Goal: Communication & Community: Participate in discussion

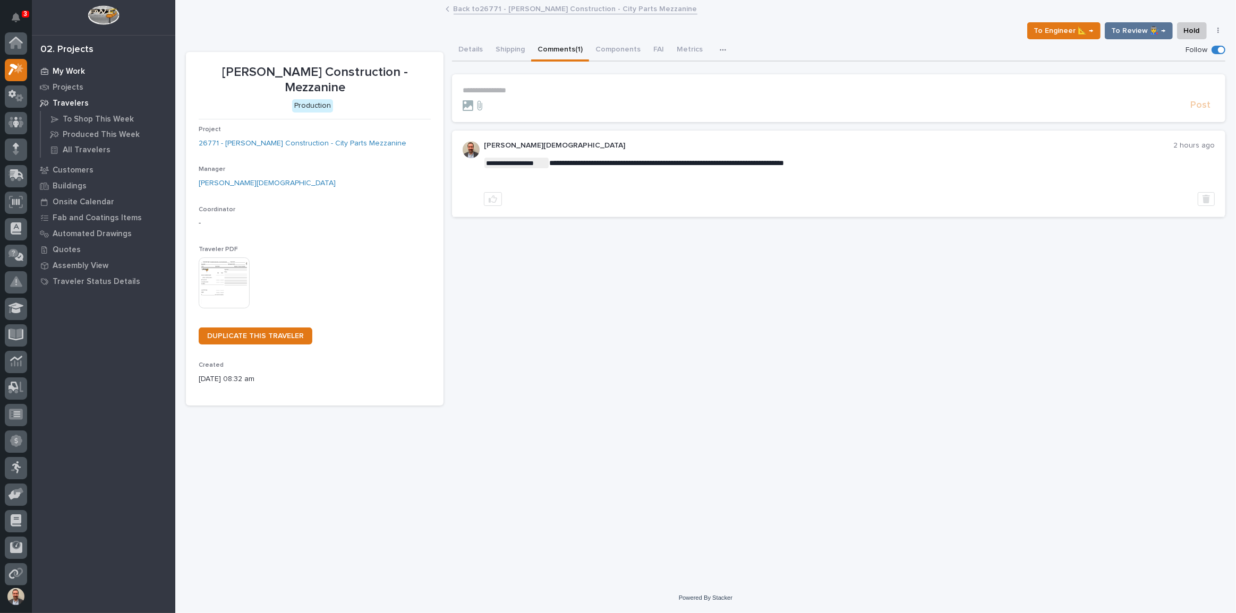
scroll to position [27, 0]
click at [77, 63] on link "My Work" at bounding box center [103, 71] width 143 height 16
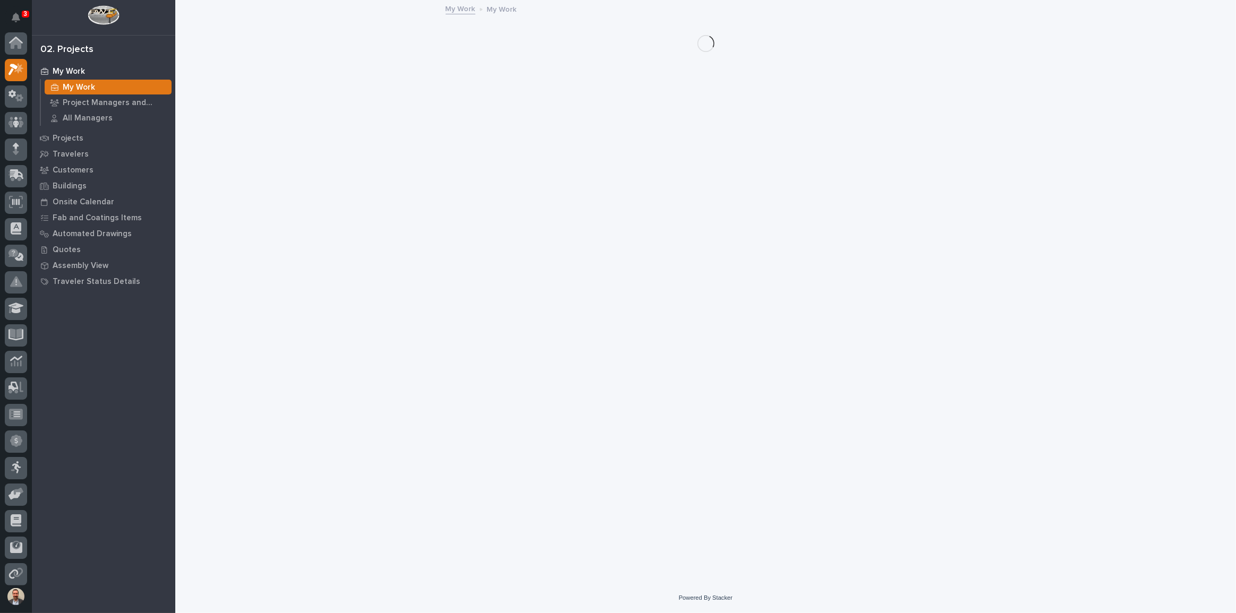
scroll to position [27, 0]
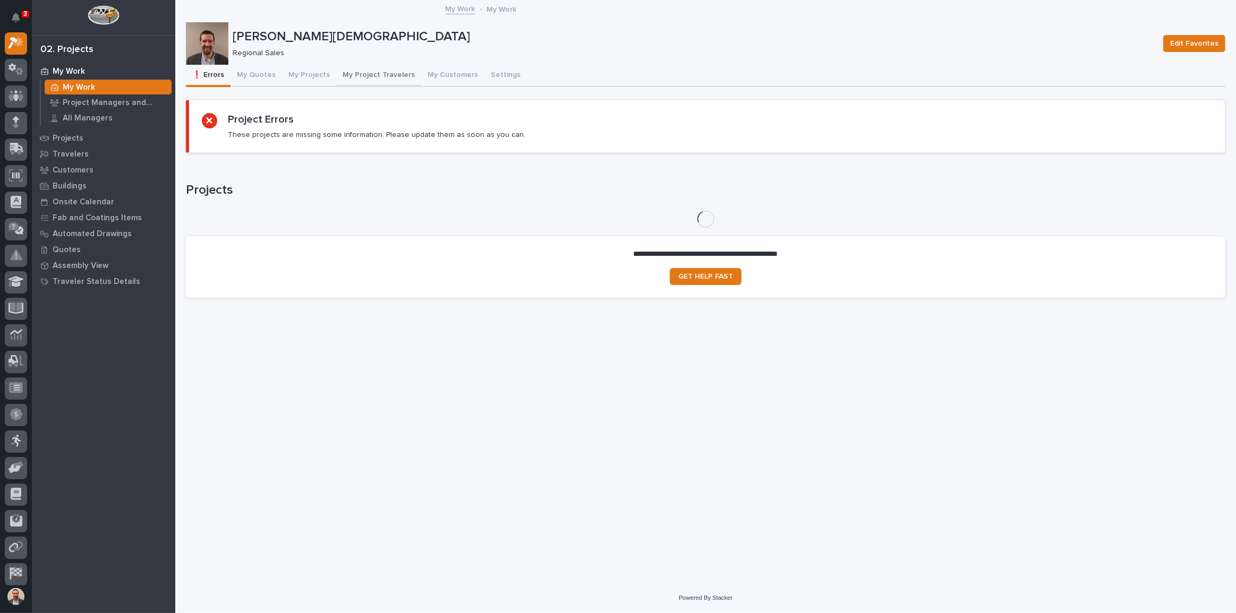
click at [336, 73] on button "My Project Travelers" at bounding box center [378, 76] width 85 height 22
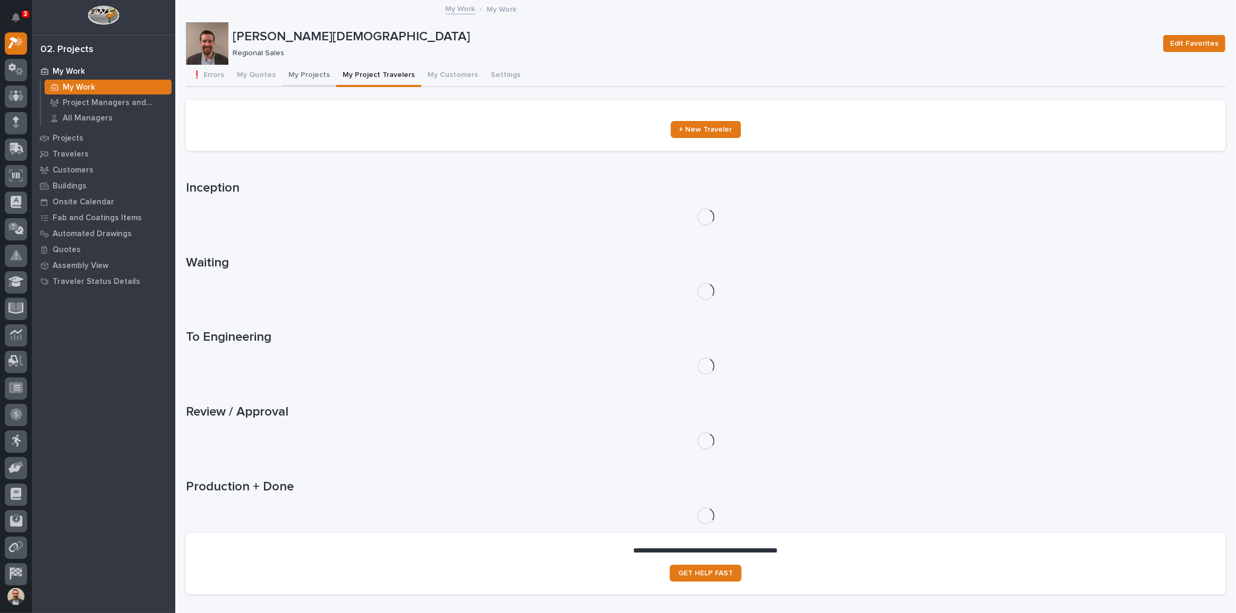
click at [313, 73] on button "My Projects" at bounding box center [309, 76] width 54 height 22
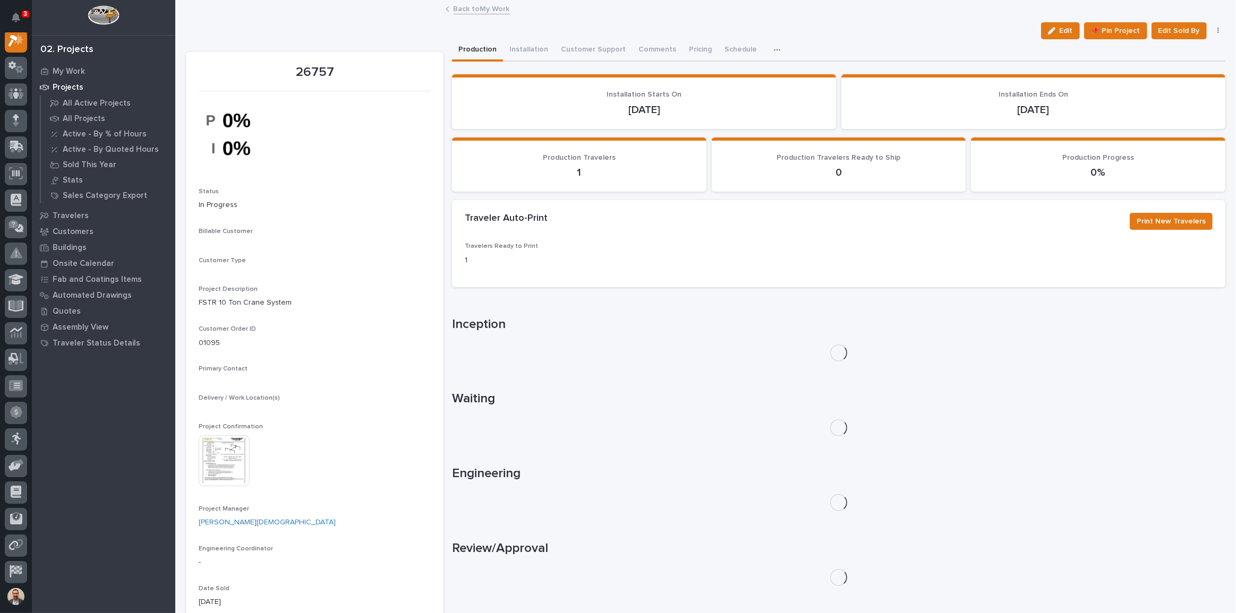
scroll to position [27, 0]
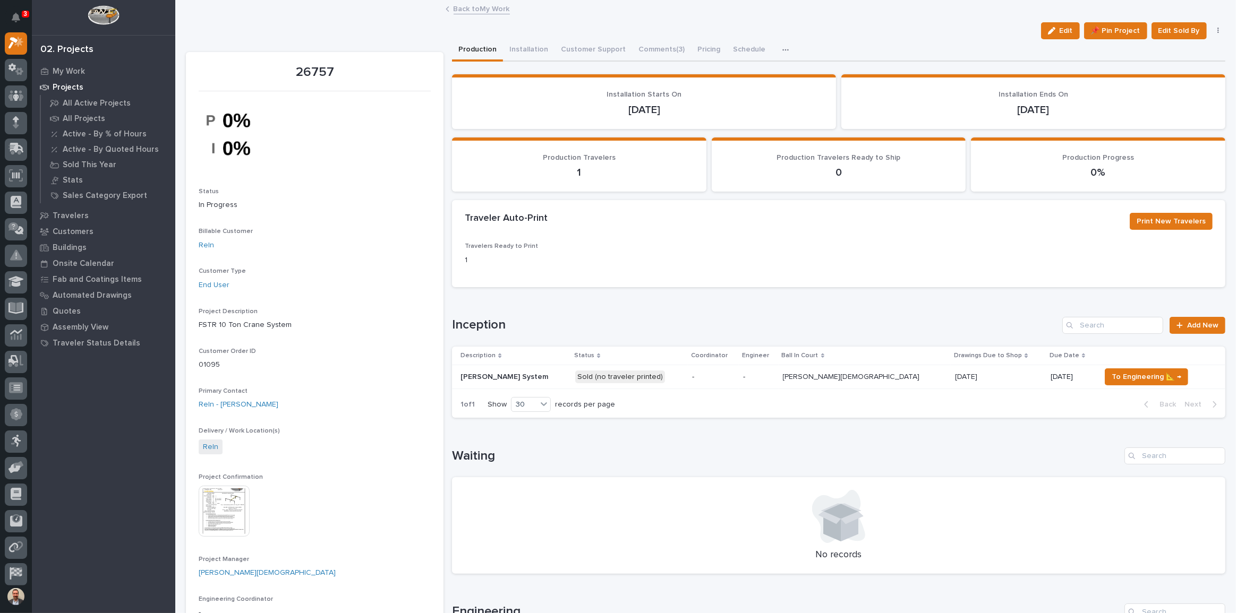
click at [774, 375] on p "-" at bounding box center [758, 377] width 31 height 9
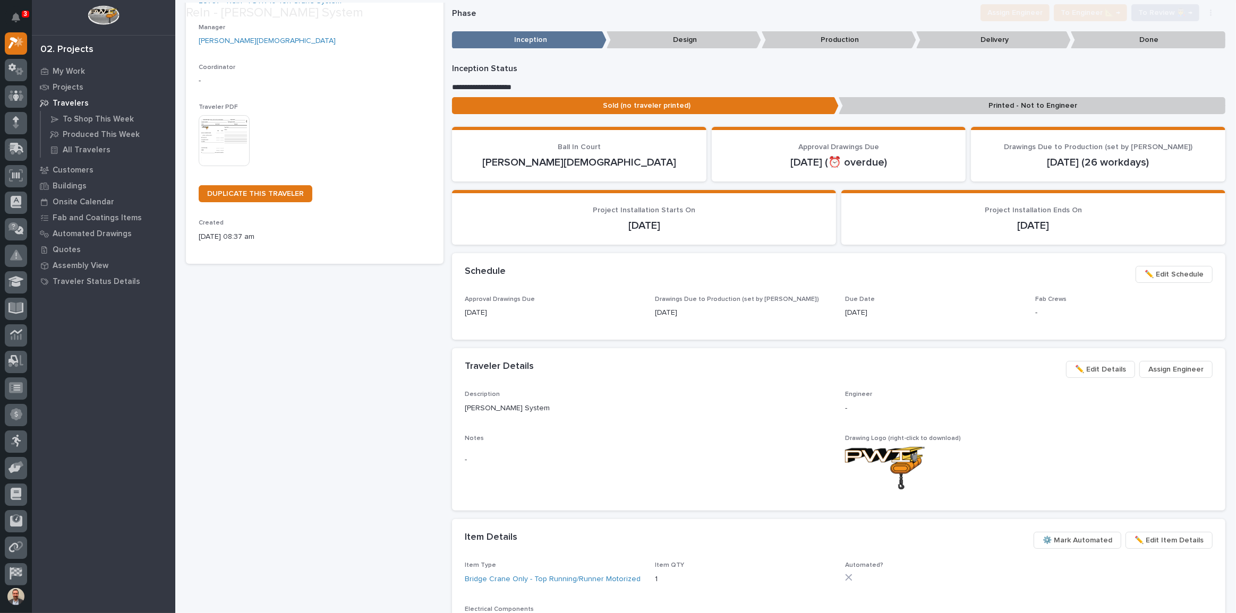
scroll to position [144, 0]
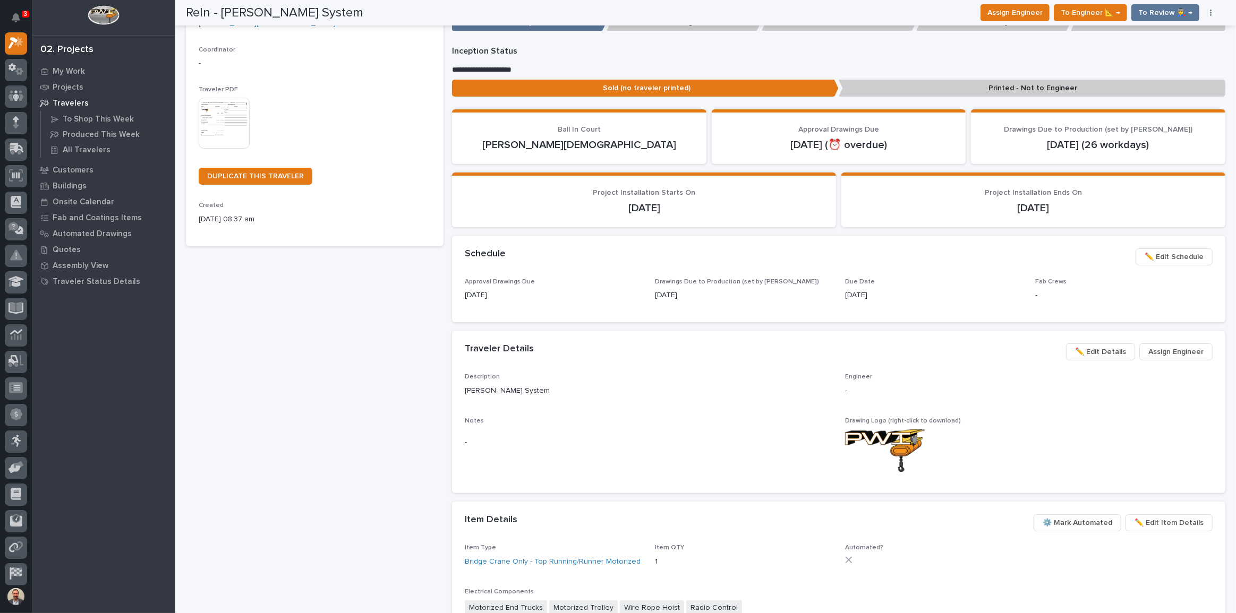
click at [1167, 347] on span "Assign Engineer" at bounding box center [1175, 352] width 55 height 13
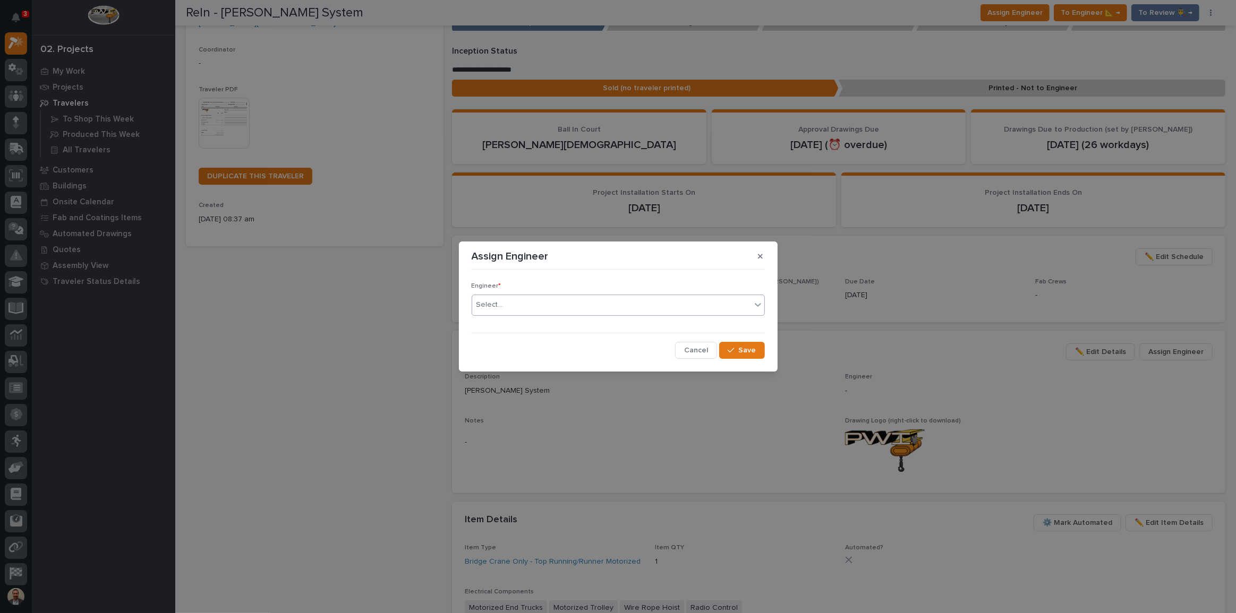
click at [570, 313] on div "Select..." at bounding box center [611, 305] width 279 height 18
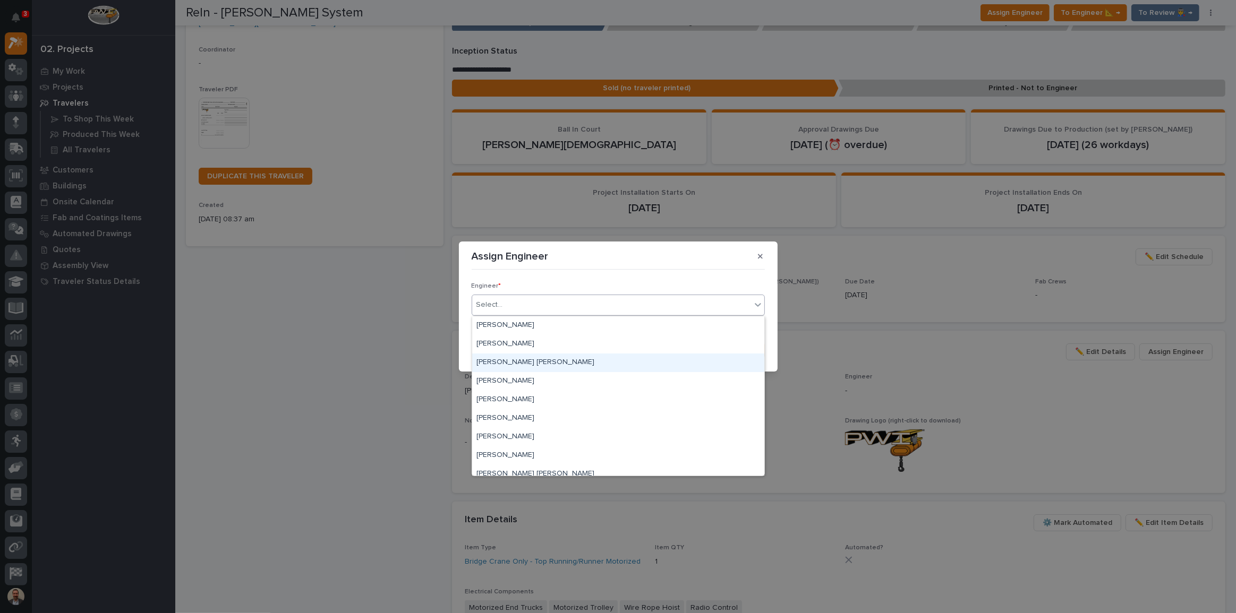
click at [569, 358] on div "Ben Lee Miller" at bounding box center [618, 363] width 292 height 19
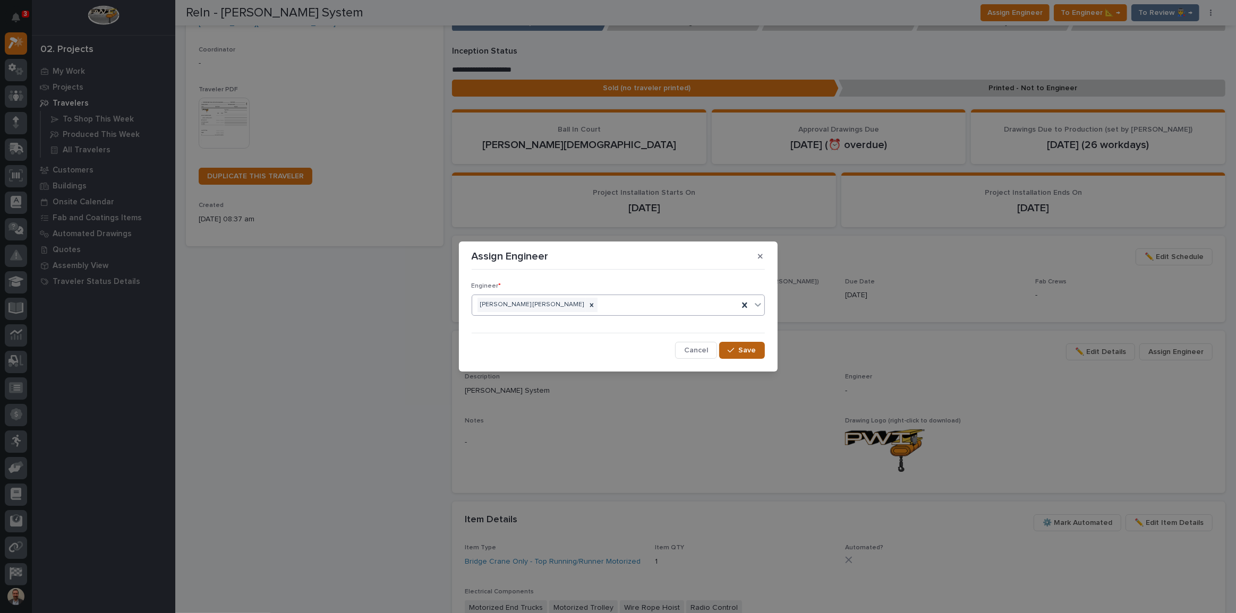
click at [753, 355] on span "Save" at bounding box center [748, 351] width 18 height 10
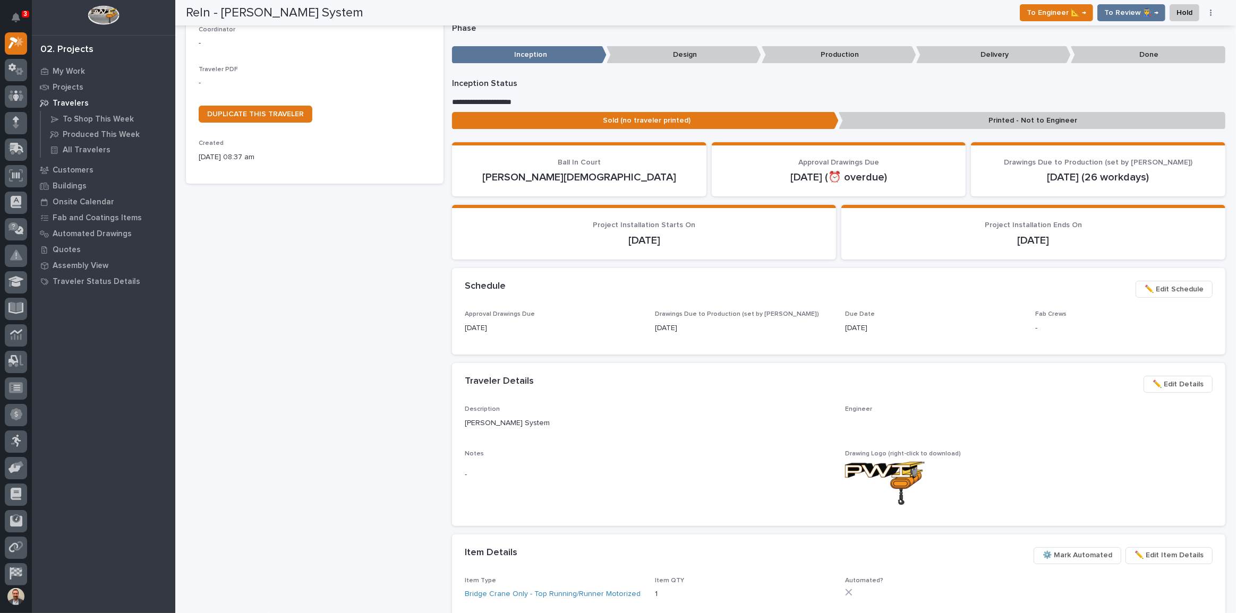
scroll to position [178, 0]
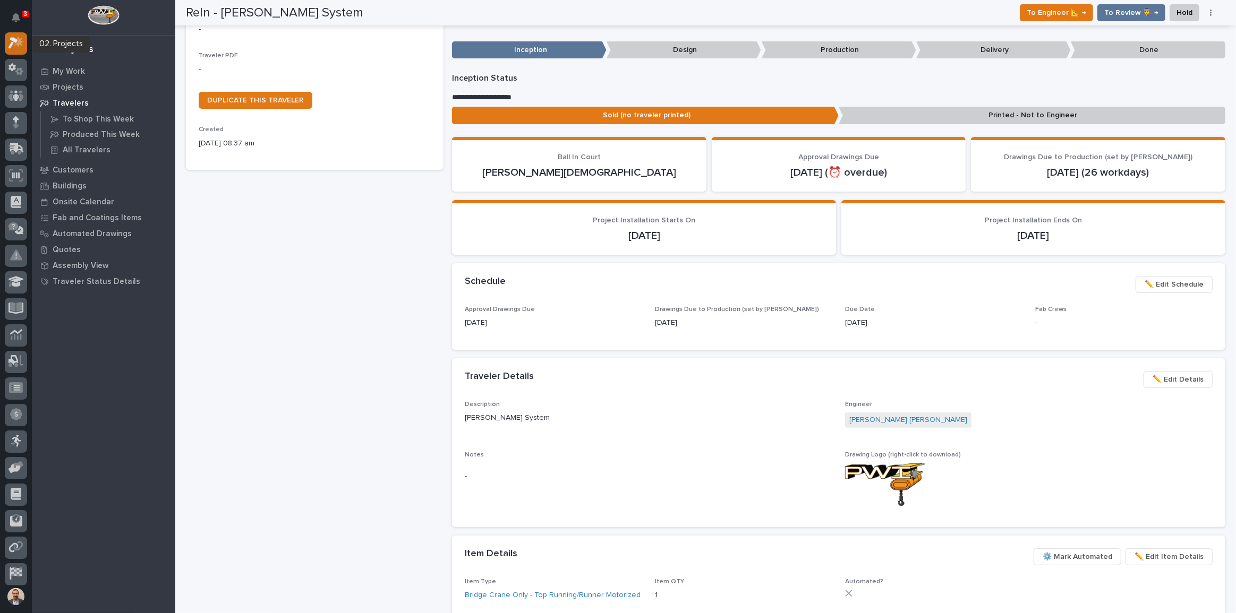
click at [22, 39] on icon at bounding box center [15, 43] width 15 height 12
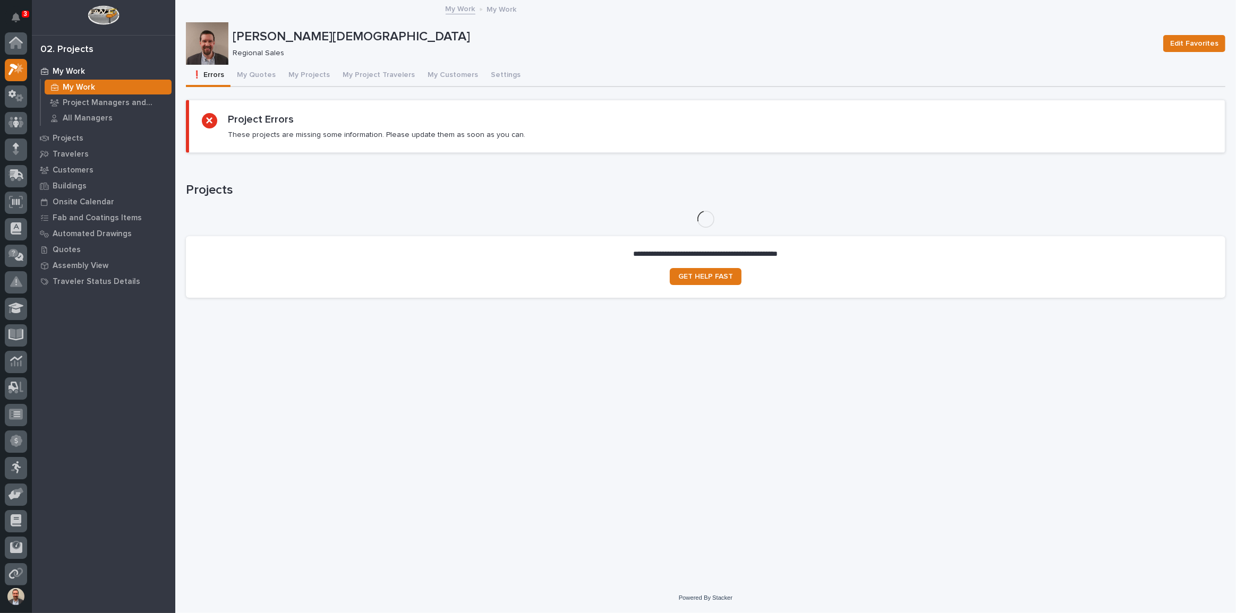
scroll to position [27, 0]
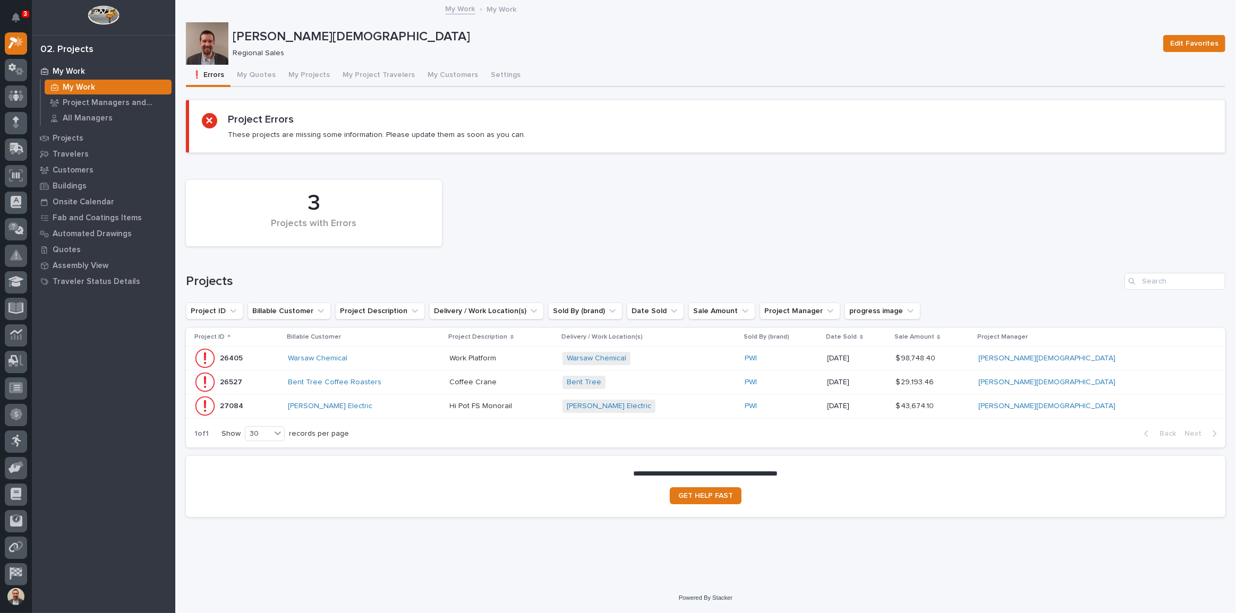
click at [69, 80] on div "My Work" at bounding box center [108, 87] width 127 height 15
click at [296, 73] on button "My Projects" at bounding box center [309, 76] width 54 height 22
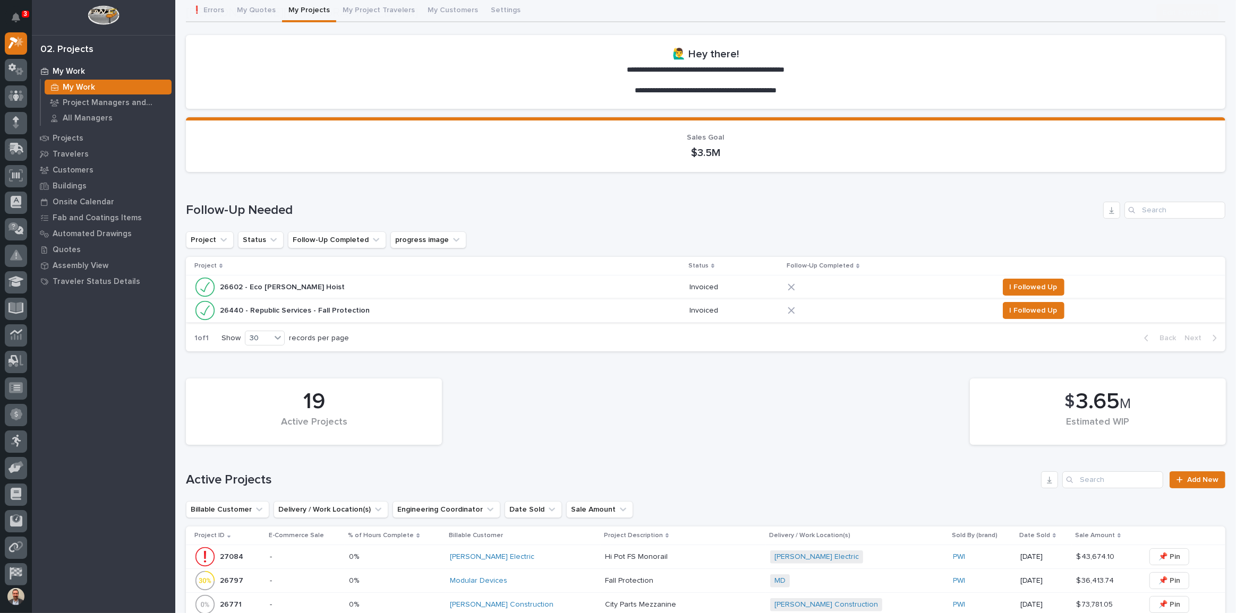
scroll to position [275, 0]
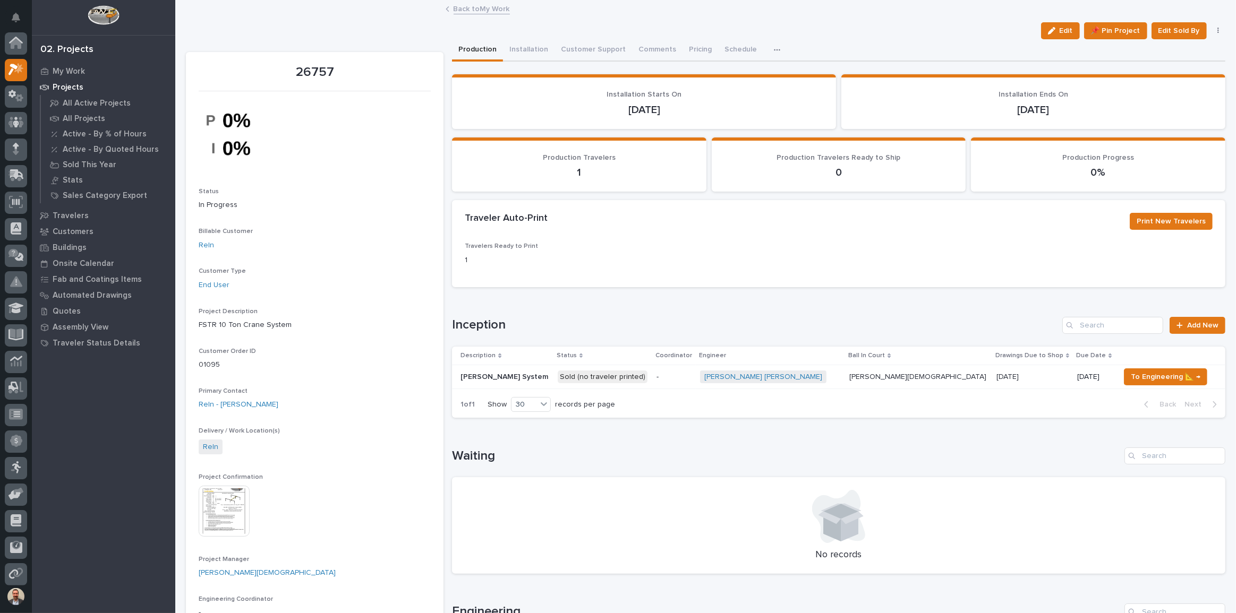
scroll to position [27, 0]
click at [691, 376] on p "-" at bounding box center [673, 377] width 35 height 9
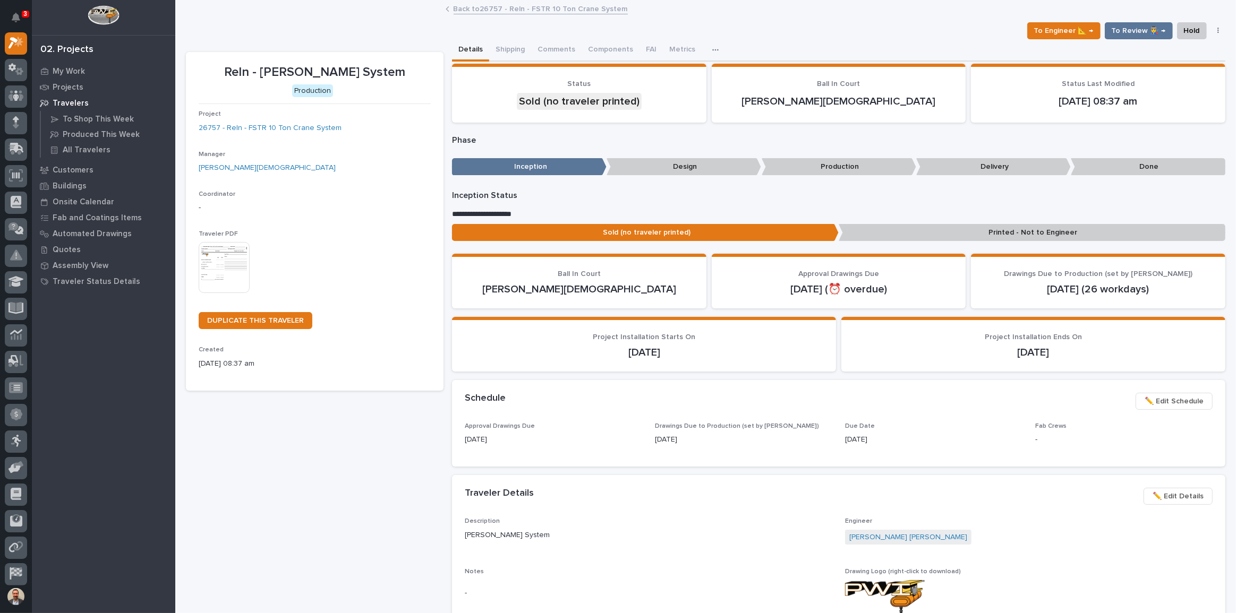
click at [211, 259] on img at bounding box center [224, 267] width 51 height 51
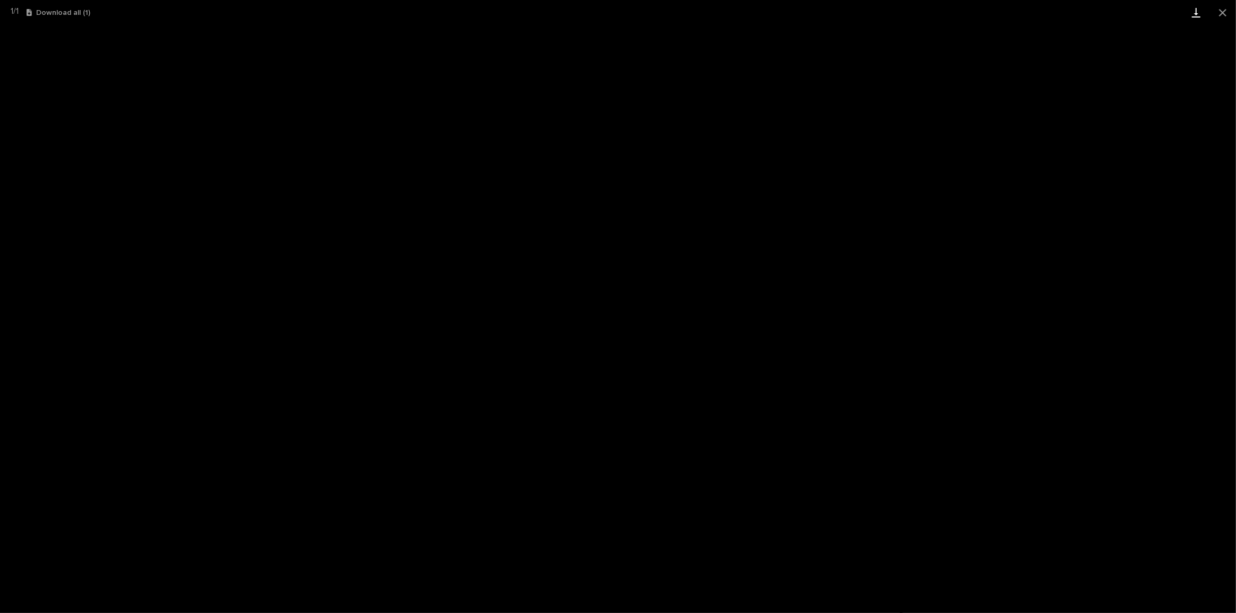
click at [1198, 11] on link "Download" at bounding box center [1196, 12] width 27 height 25
click at [1221, 14] on button "Close gallery" at bounding box center [1222, 12] width 27 height 25
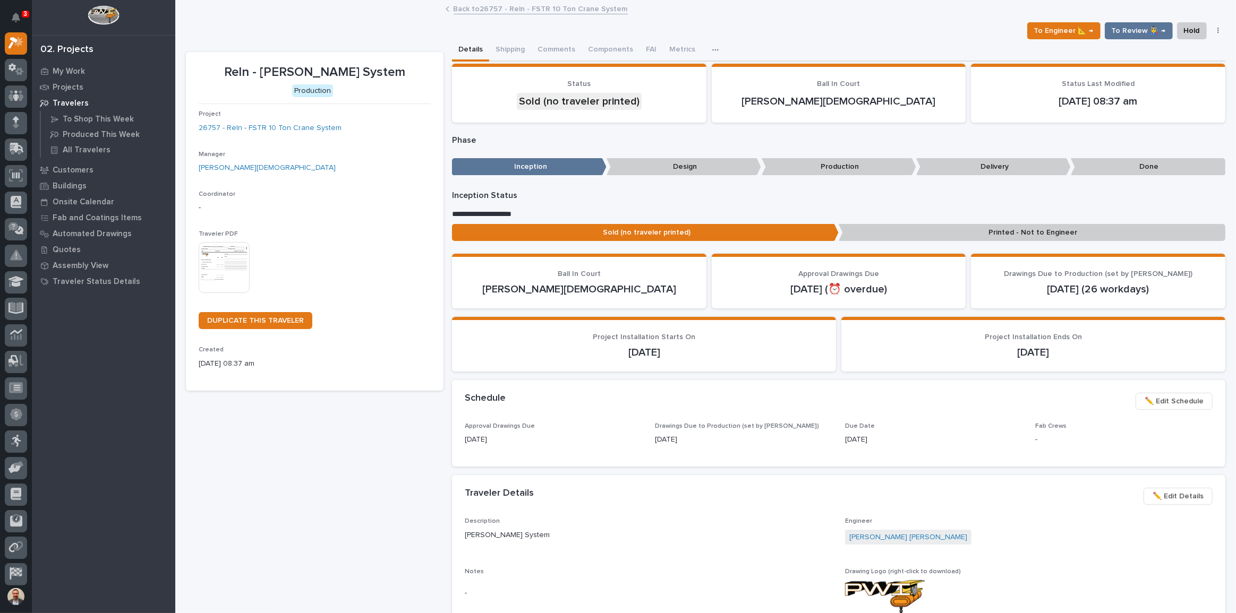
click at [216, 252] on img at bounding box center [224, 267] width 51 height 51
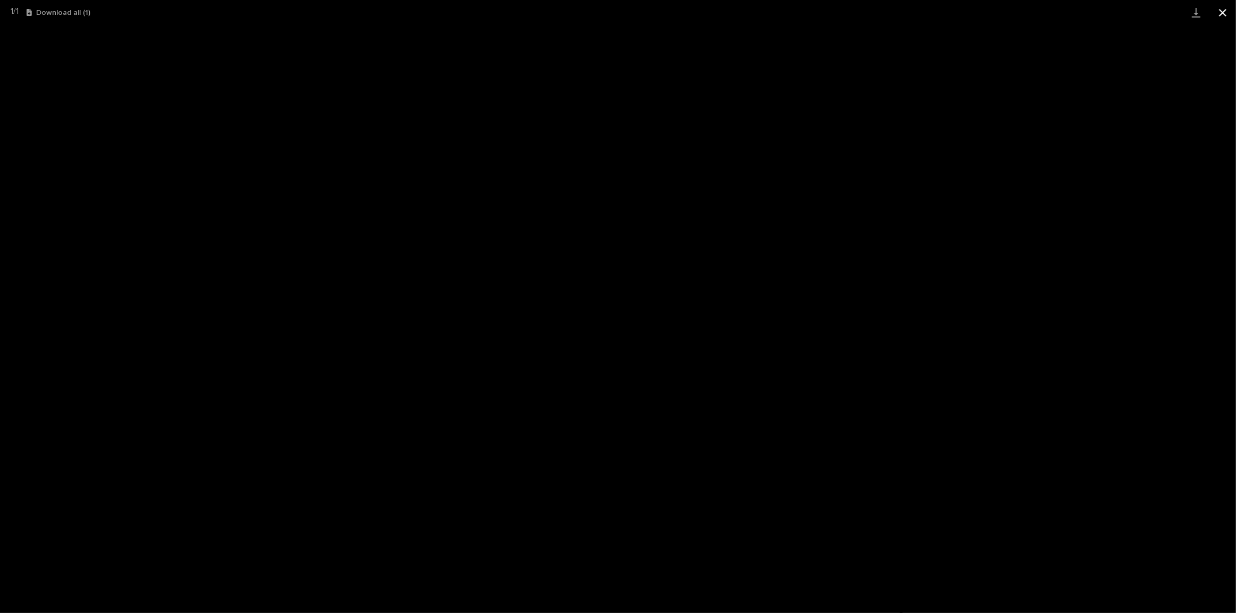
click at [1224, 12] on button "Close gallery" at bounding box center [1222, 12] width 27 height 25
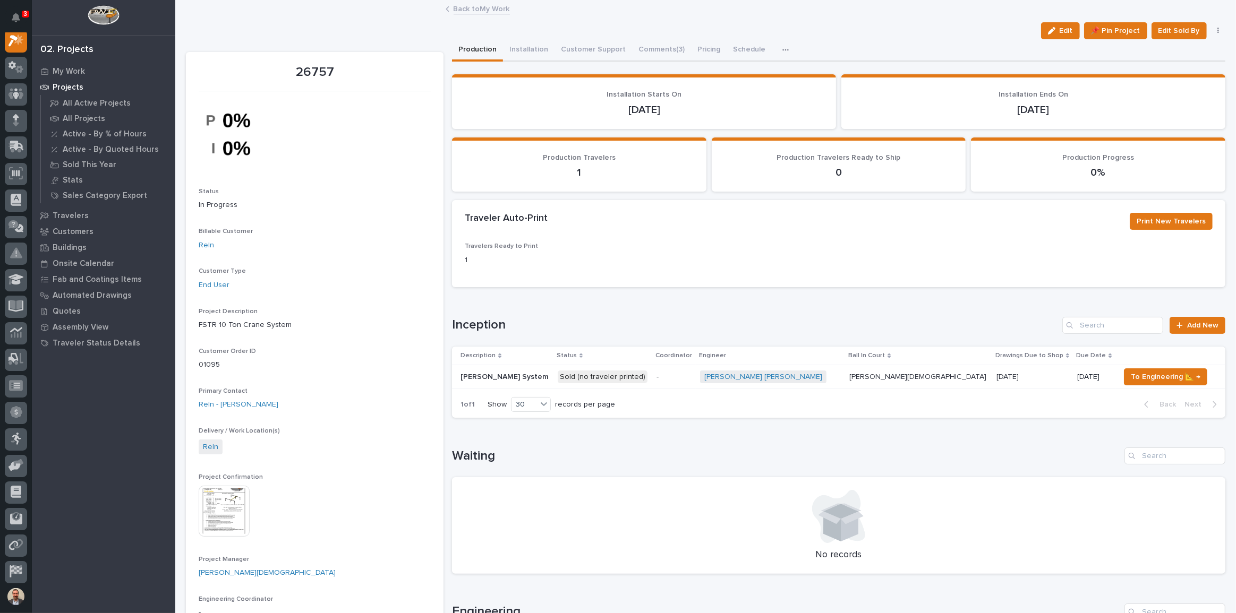
click at [481, 7] on link "Back to My Work" at bounding box center [482, 8] width 56 height 12
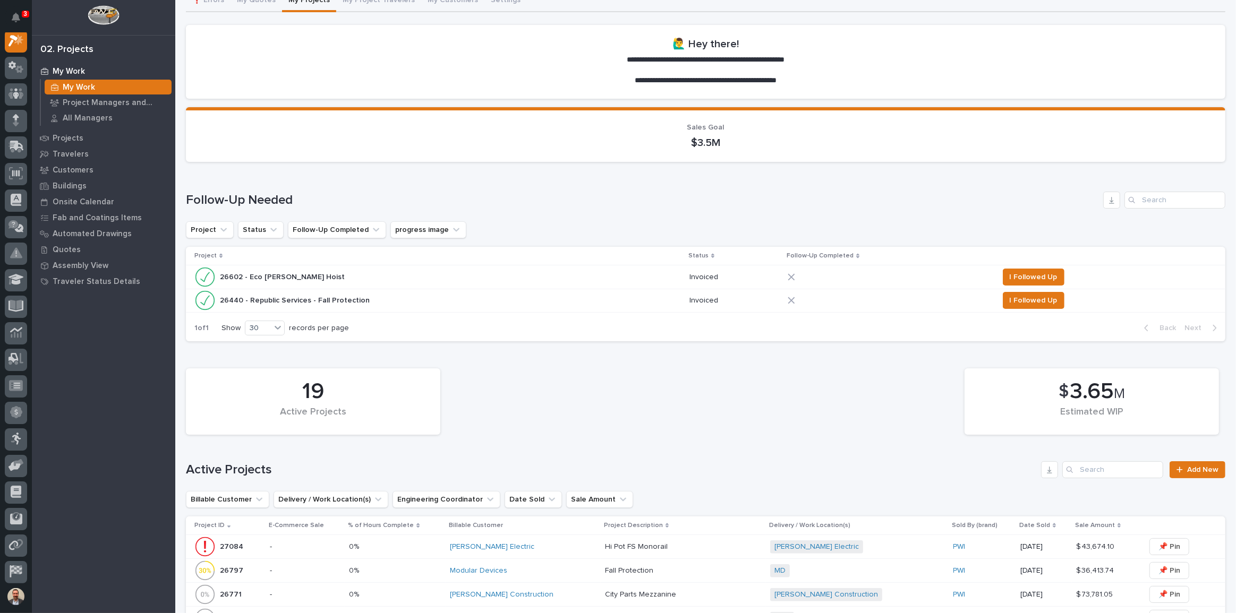
scroll to position [289, 0]
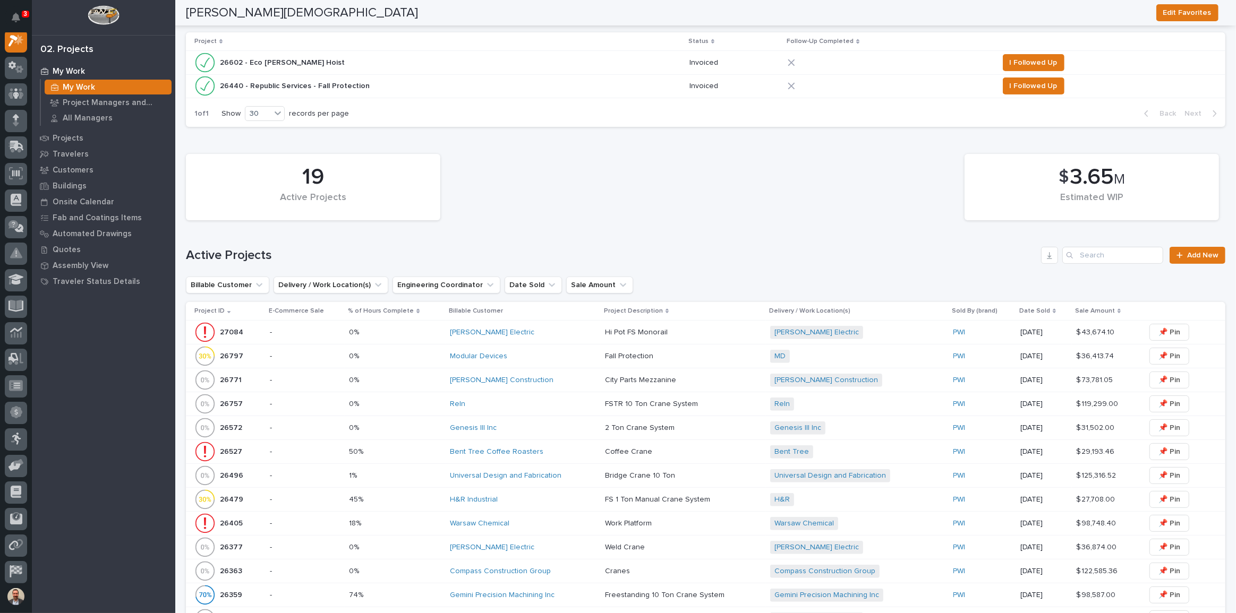
click at [537, 405] on div "Reln" at bounding box center [523, 404] width 147 height 9
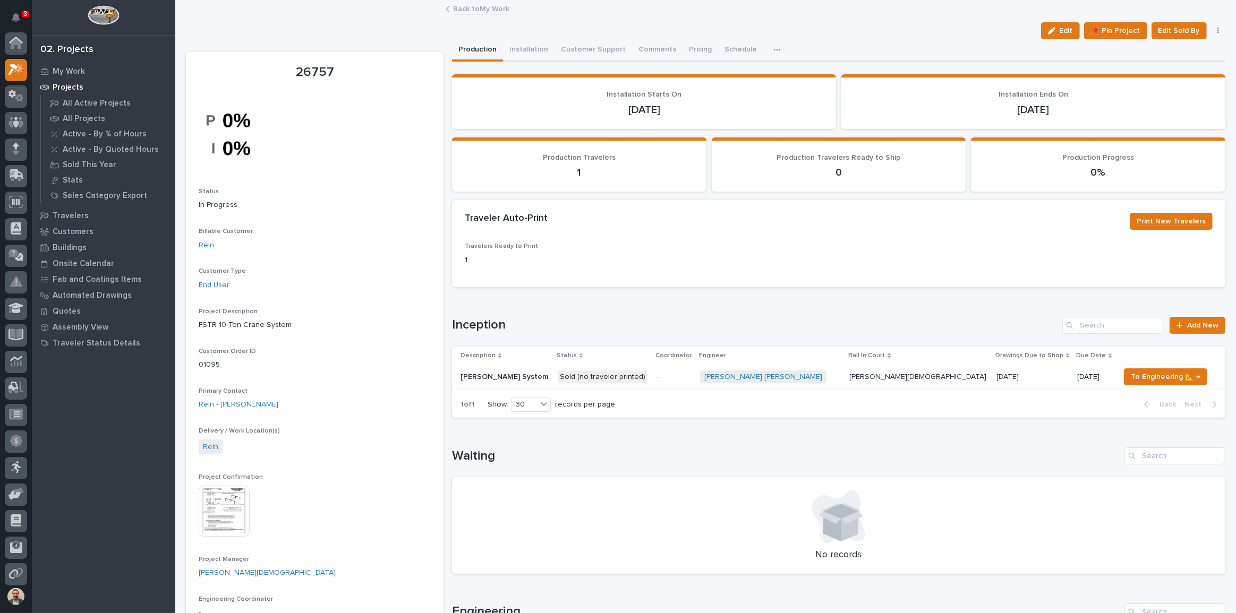
scroll to position [27, 0]
click at [686, 371] on div "-" at bounding box center [673, 376] width 35 height 11
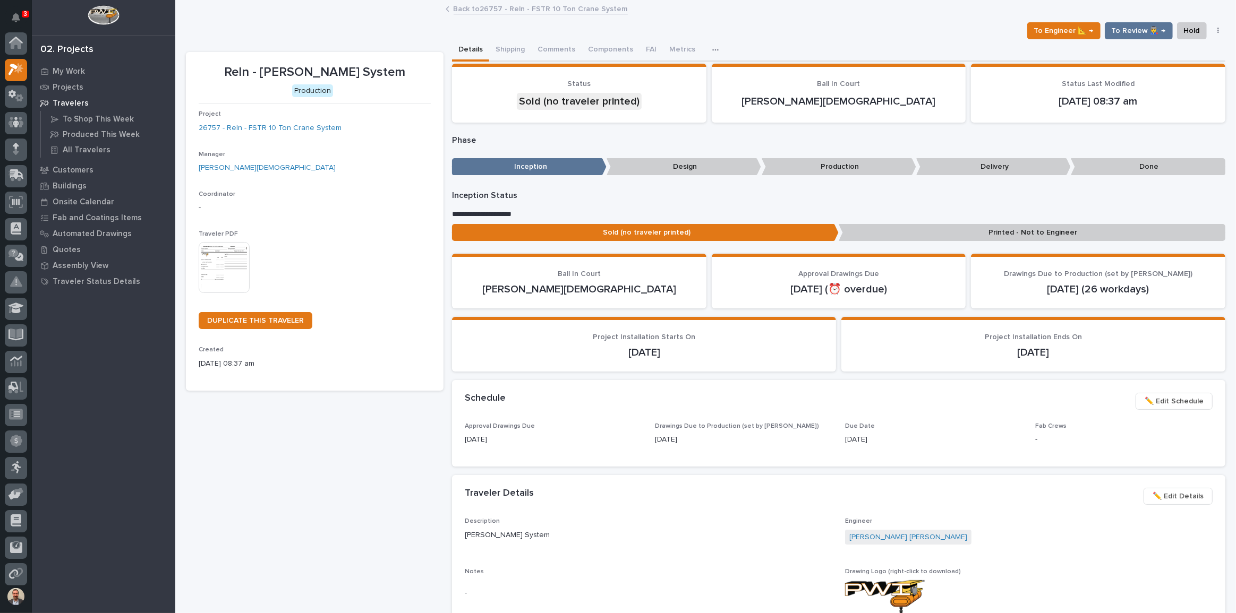
scroll to position [27, 0]
click at [561, 44] on button "Comments" at bounding box center [556, 50] width 50 height 22
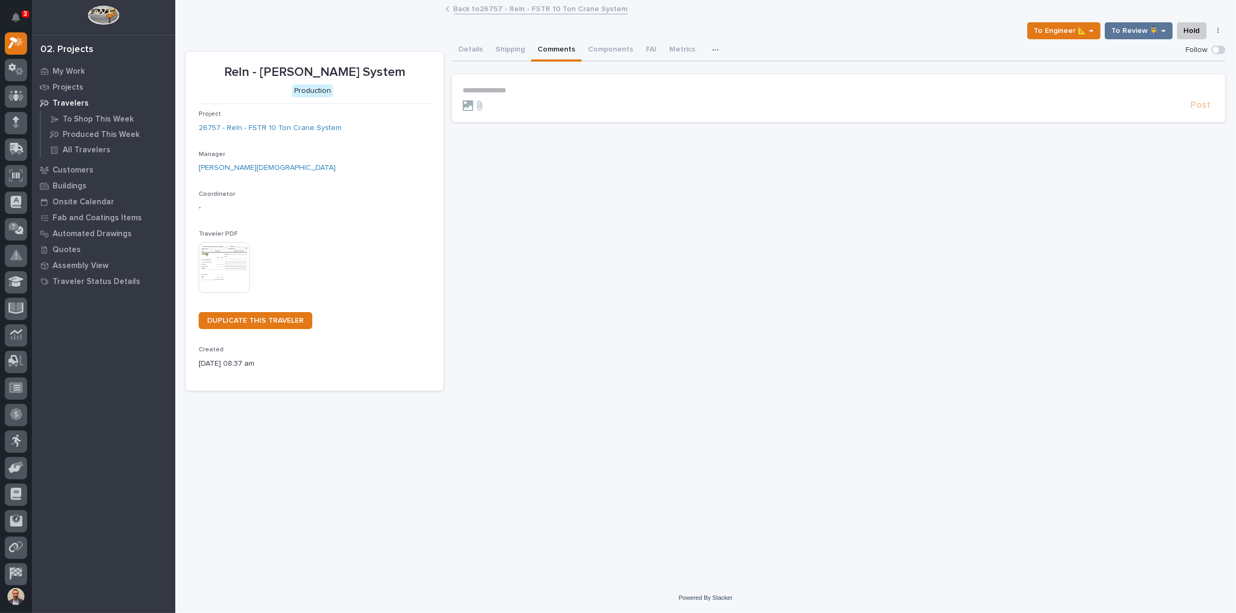
click at [551, 83] on section "**********" at bounding box center [838, 98] width 773 height 48
click at [544, 89] on p "**********" at bounding box center [839, 90] width 752 height 9
click at [499, 102] on span "Cal Kaufman" at bounding box center [495, 105] width 59 height 7
click at [547, 91] on p "**********" at bounding box center [839, 91] width 752 height 11
click at [664, 108] on span "Spenser Yoder" at bounding box center [680, 106] width 59 height 7
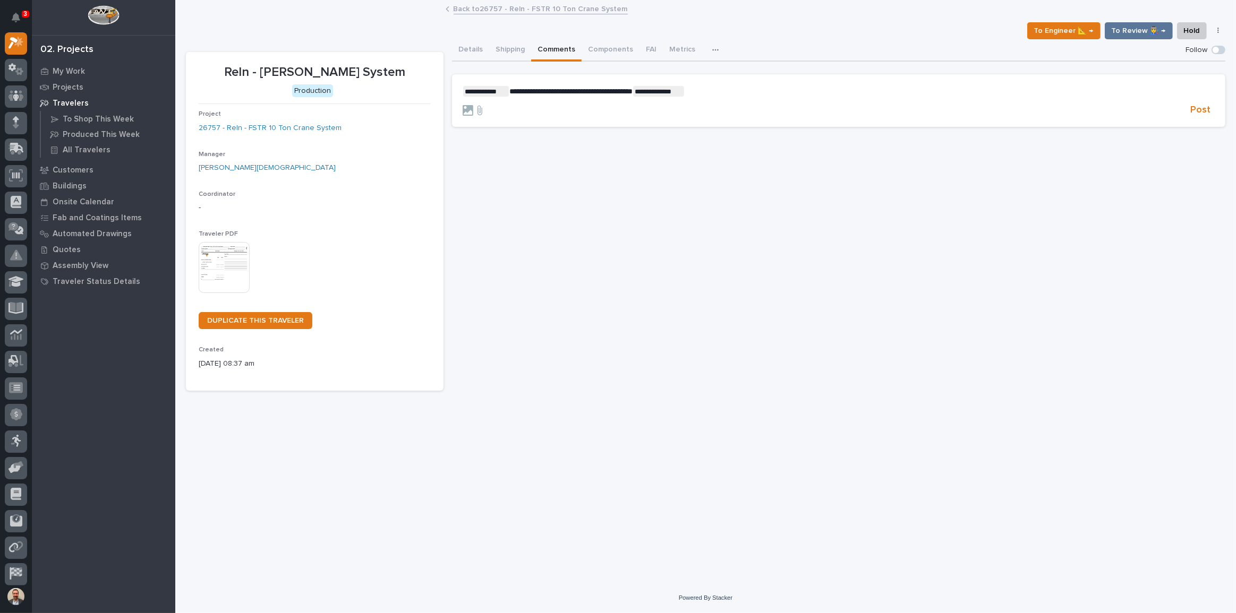
click at [707, 90] on p "**********" at bounding box center [839, 91] width 752 height 11
click at [554, 92] on span "**********" at bounding box center [570, 91] width 123 height 7
click at [1204, 109] on span "Post" at bounding box center [1200, 110] width 20 height 12
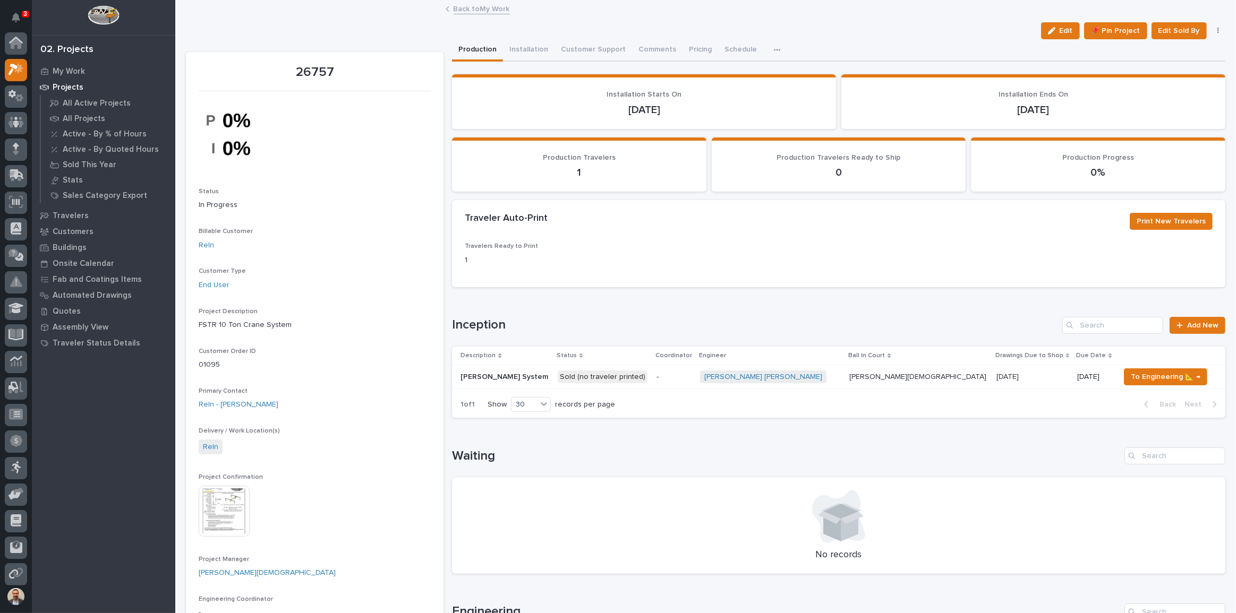
scroll to position [29, 0]
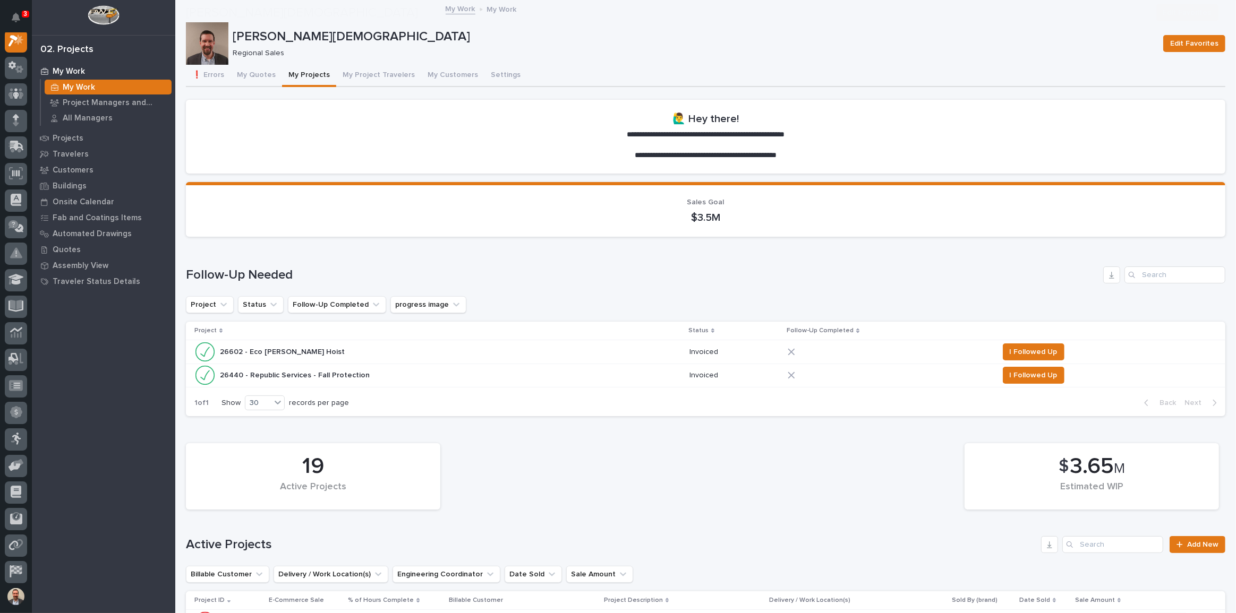
scroll to position [338, 0]
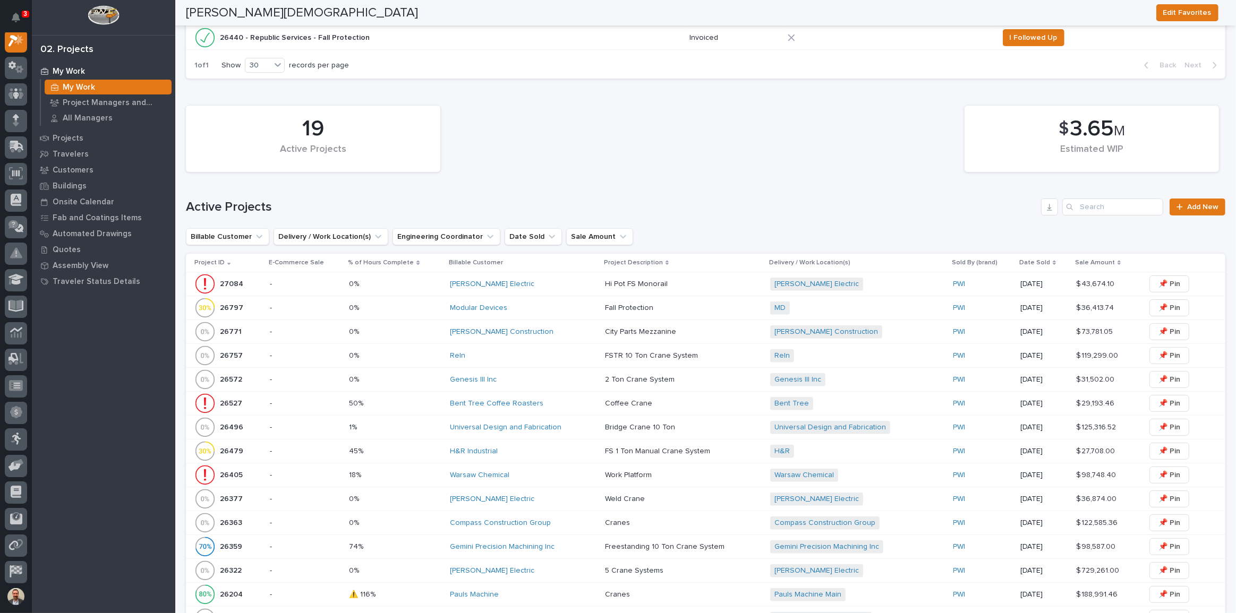
click at [535, 324] on div "Schenkel Construction" at bounding box center [523, 332] width 147 height 18
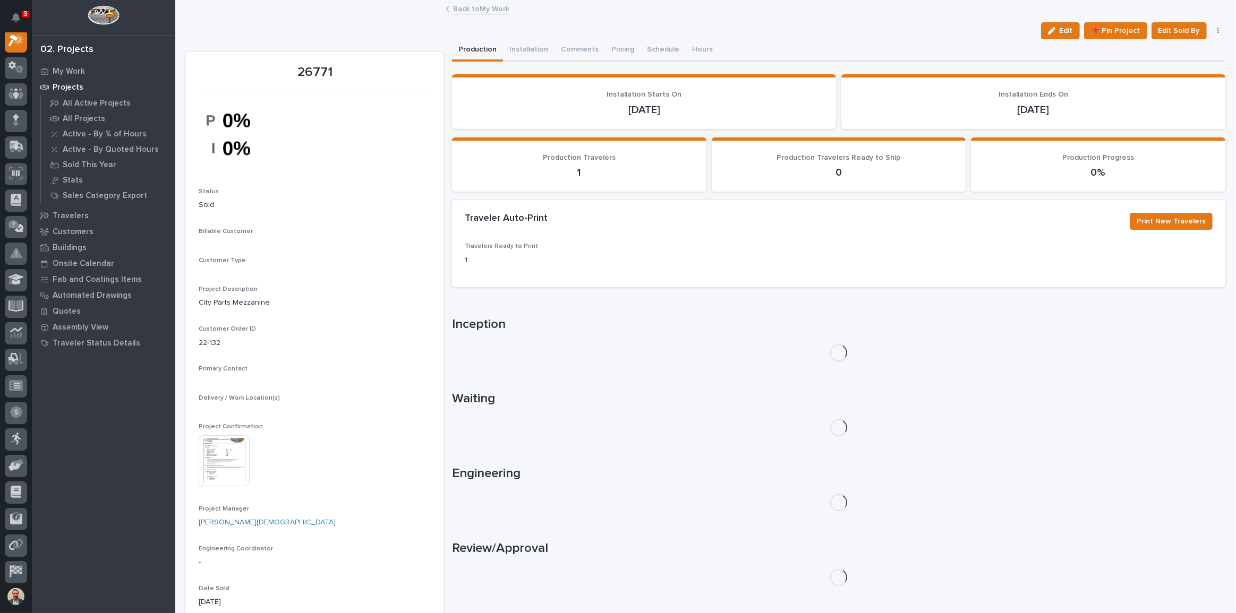
scroll to position [27, 0]
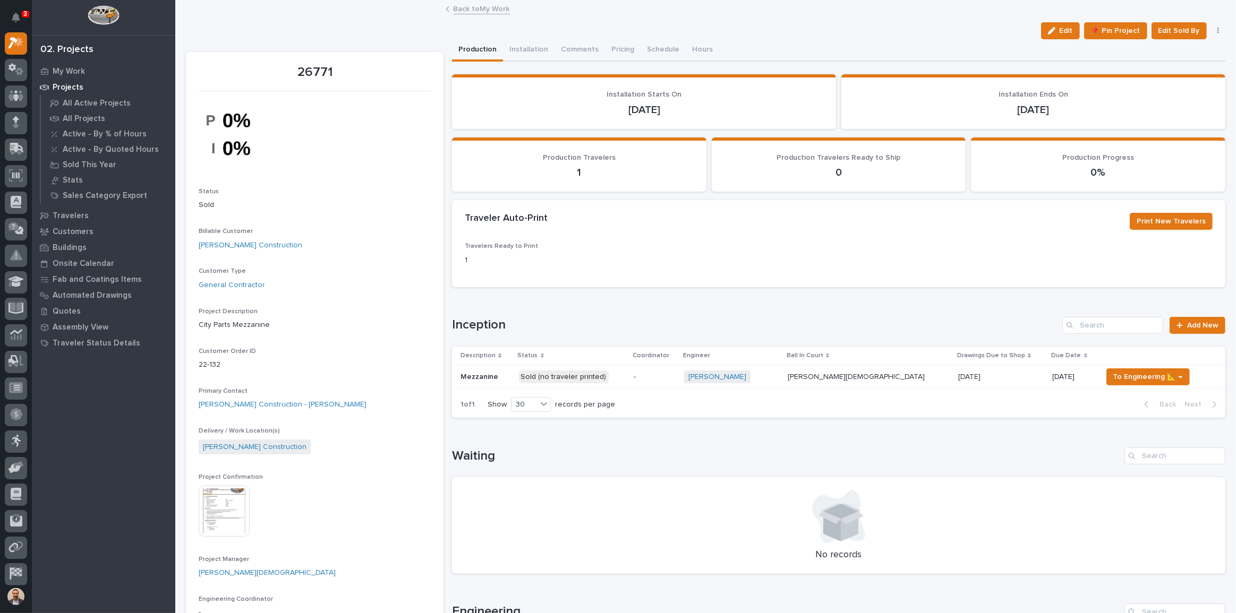
click at [667, 378] on p "-" at bounding box center [655, 377] width 42 height 9
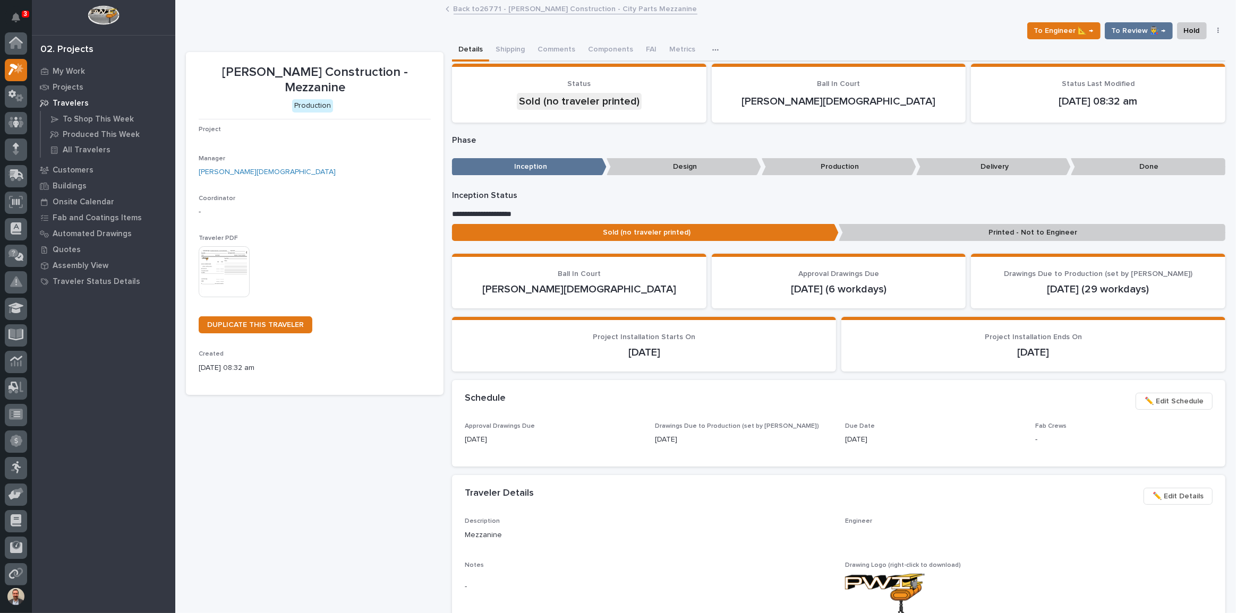
scroll to position [27, 0]
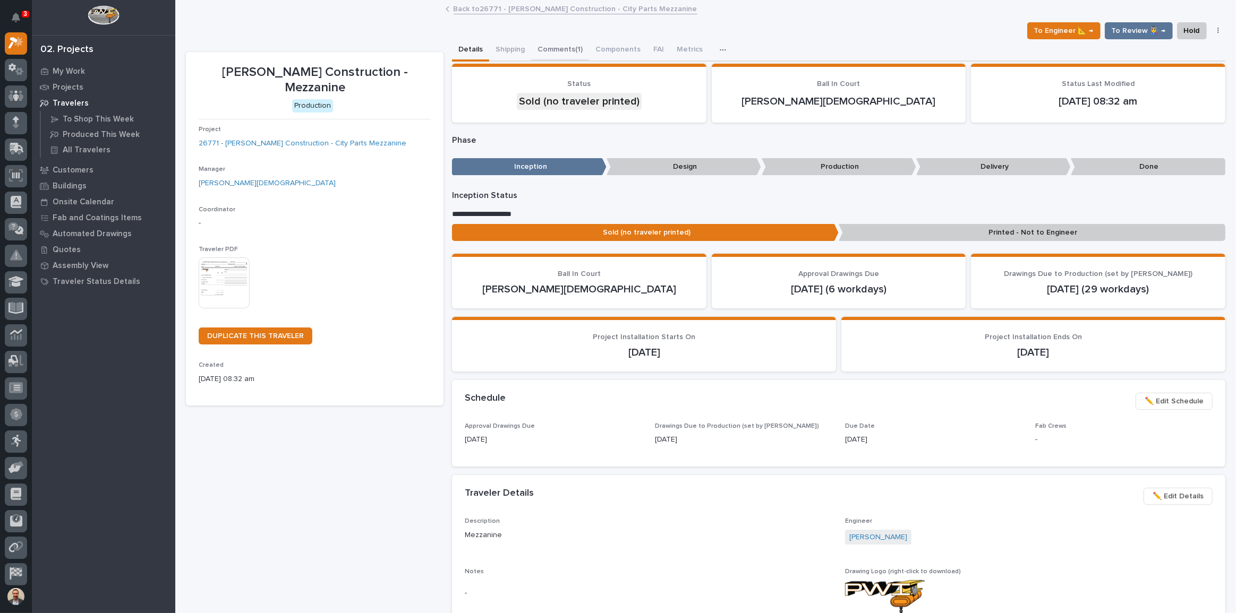
click at [552, 44] on button "Comments (1)" at bounding box center [560, 50] width 58 height 22
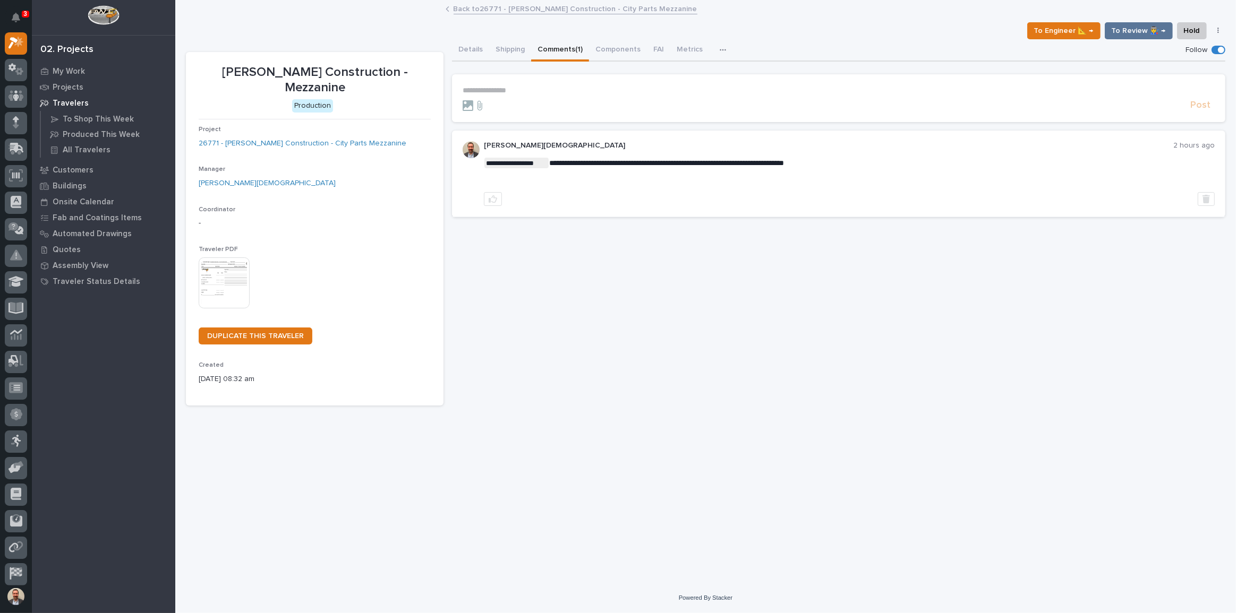
click at [575, 90] on p "**********" at bounding box center [839, 90] width 752 height 9
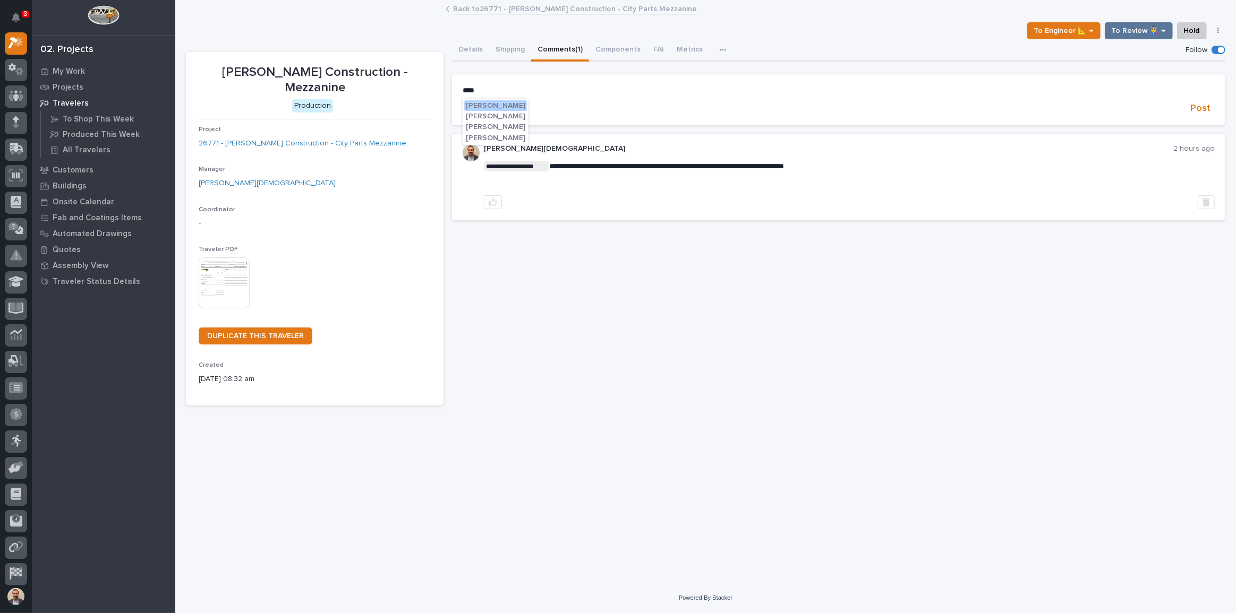
click at [494, 106] on span "Cal Kaufman" at bounding box center [495, 105] width 59 height 7
click at [550, 91] on p "**********" at bounding box center [839, 91] width 752 height 11
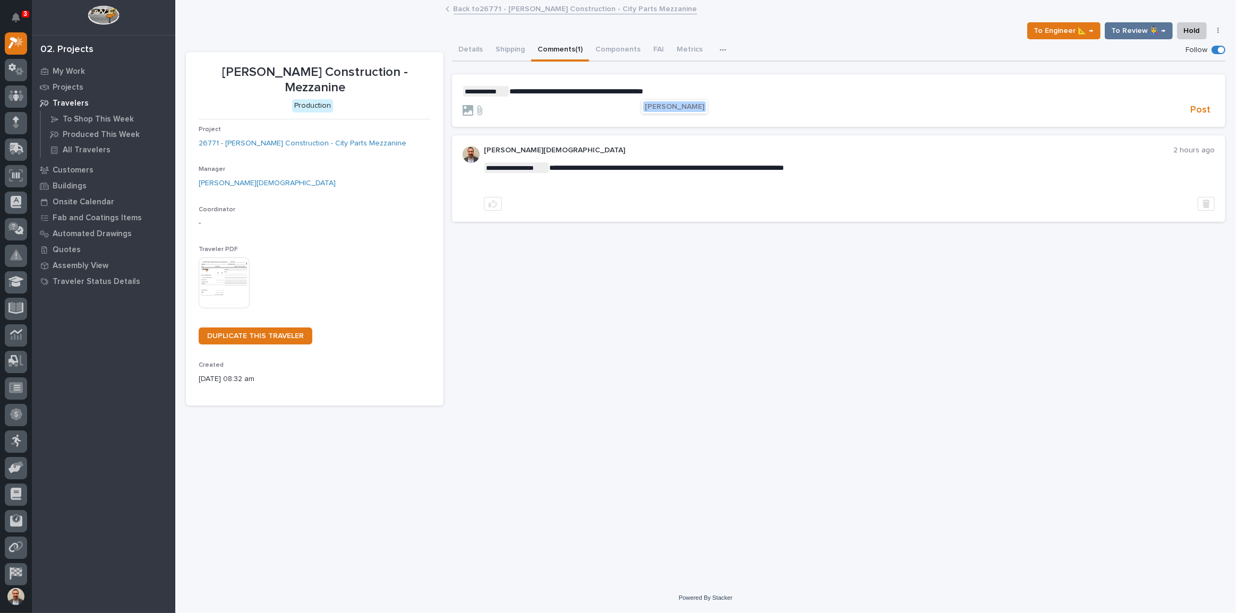
click at [664, 106] on span "Wynne Hochstetler" at bounding box center [674, 106] width 59 height 7
click at [733, 93] on p "**********" at bounding box center [839, 91] width 752 height 11
click at [1200, 109] on span "Post" at bounding box center [1200, 110] width 20 height 12
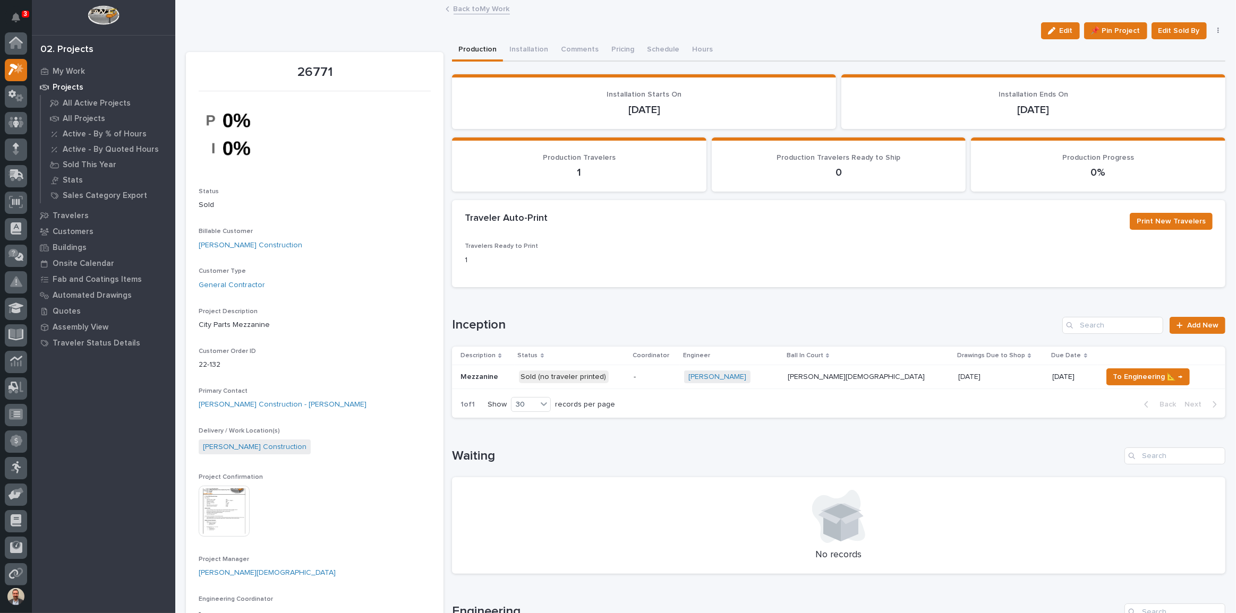
scroll to position [29, 0]
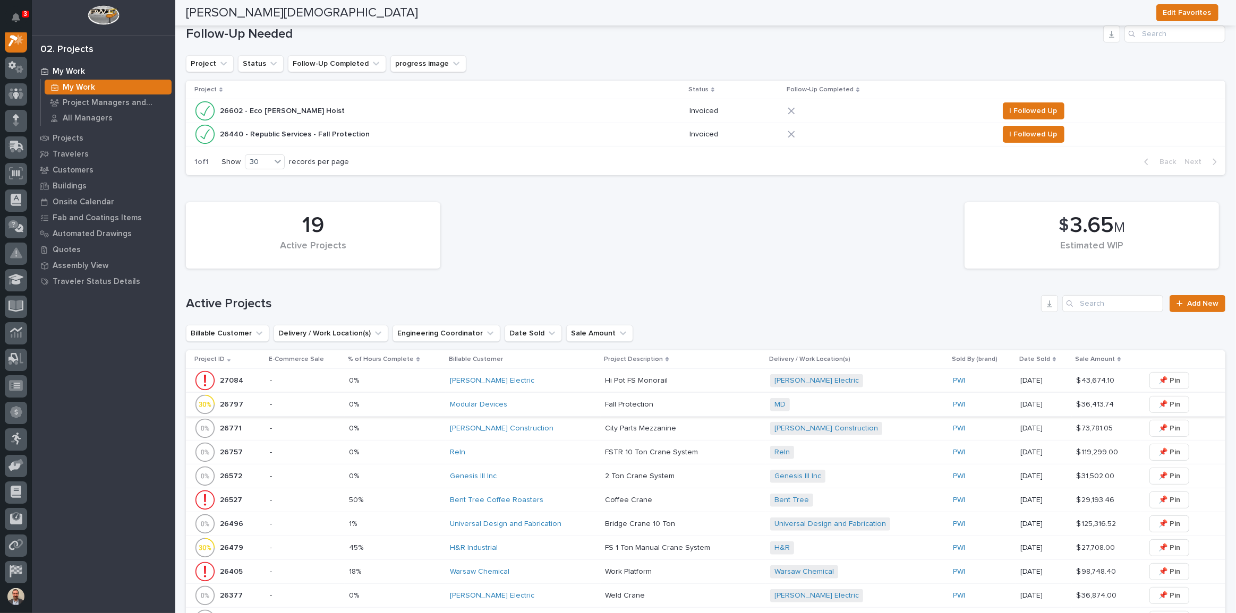
scroll to position [289, 0]
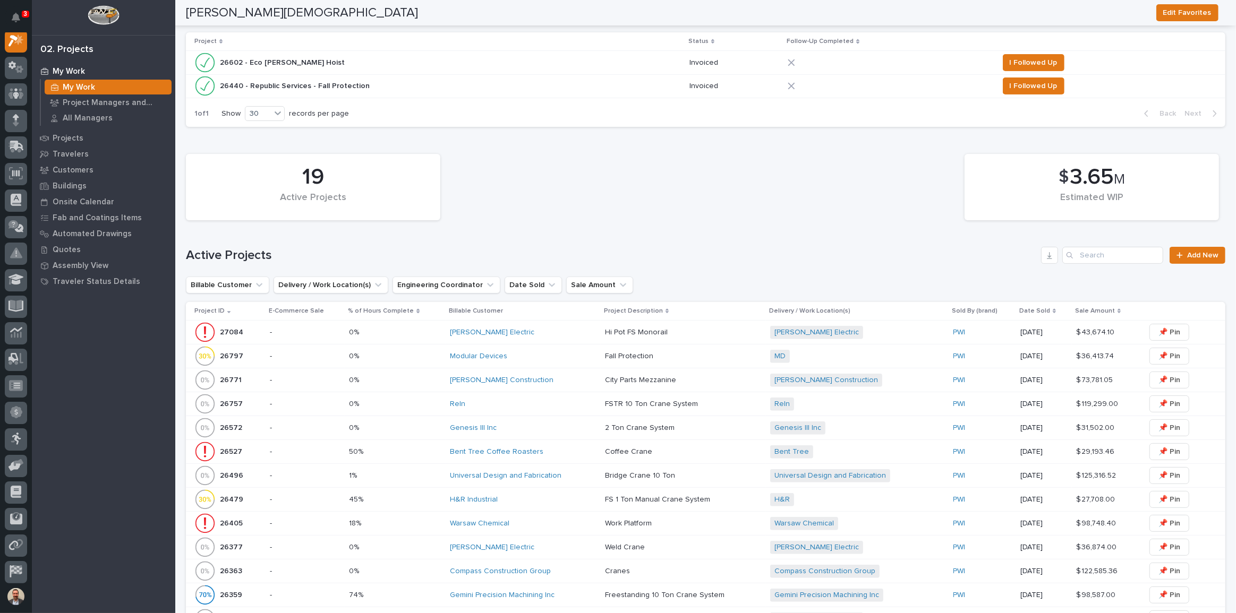
click at [573, 400] on div "Reln" at bounding box center [523, 404] width 147 height 9
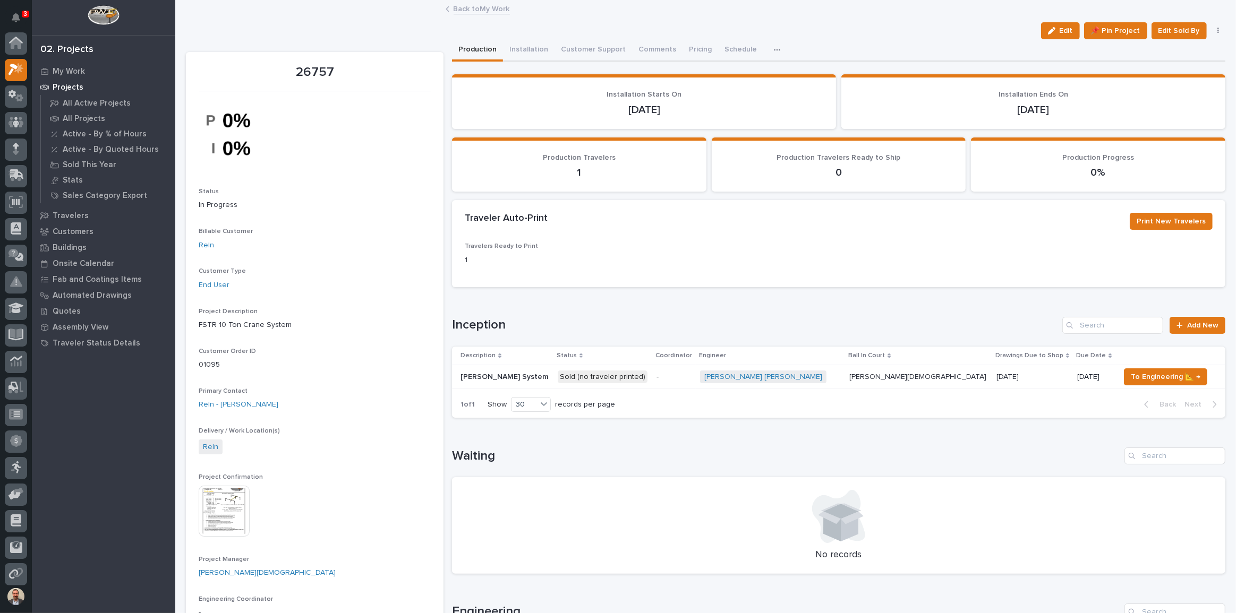
scroll to position [27, 0]
click at [655, 48] on button "Comments (3)" at bounding box center [661, 50] width 59 height 22
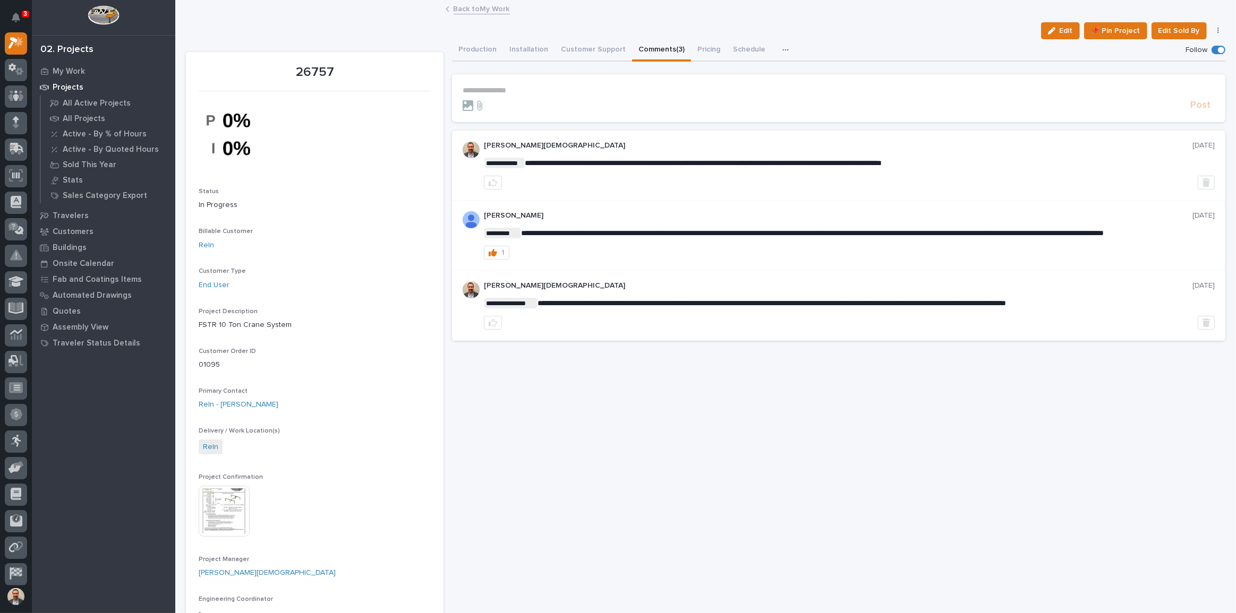
click at [637, 86] on p "**********" at bounding box center [839, 90] width 752 height 9
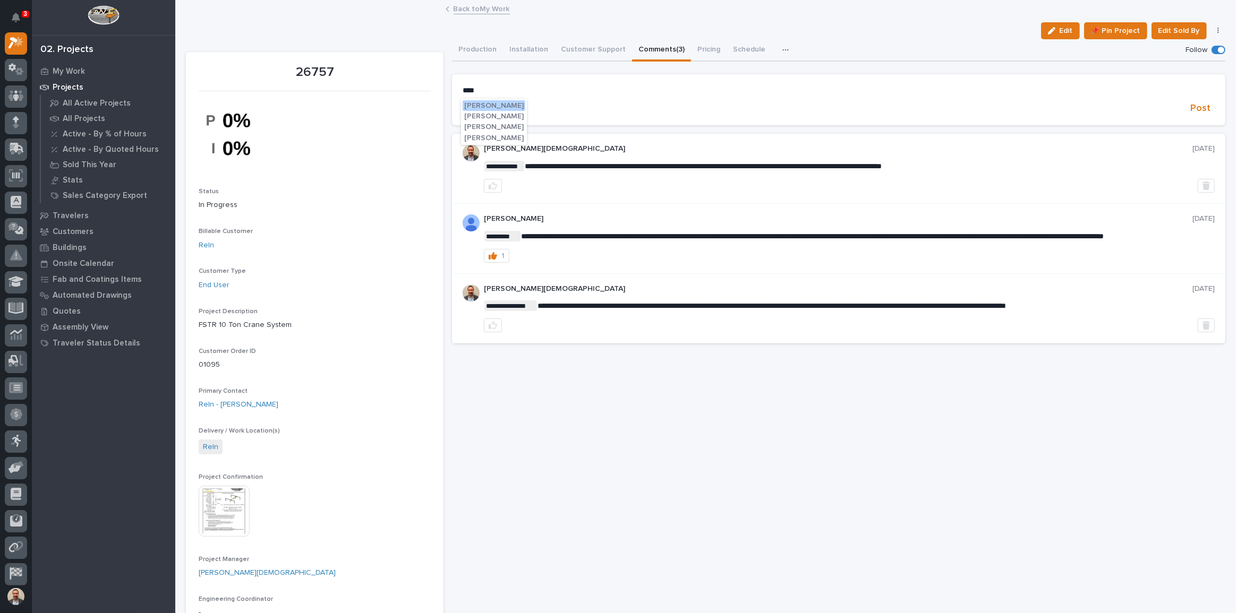
click at [495, 105] on span "Cal Kaufman" at bounding box center [493, 105] width 59 height 7
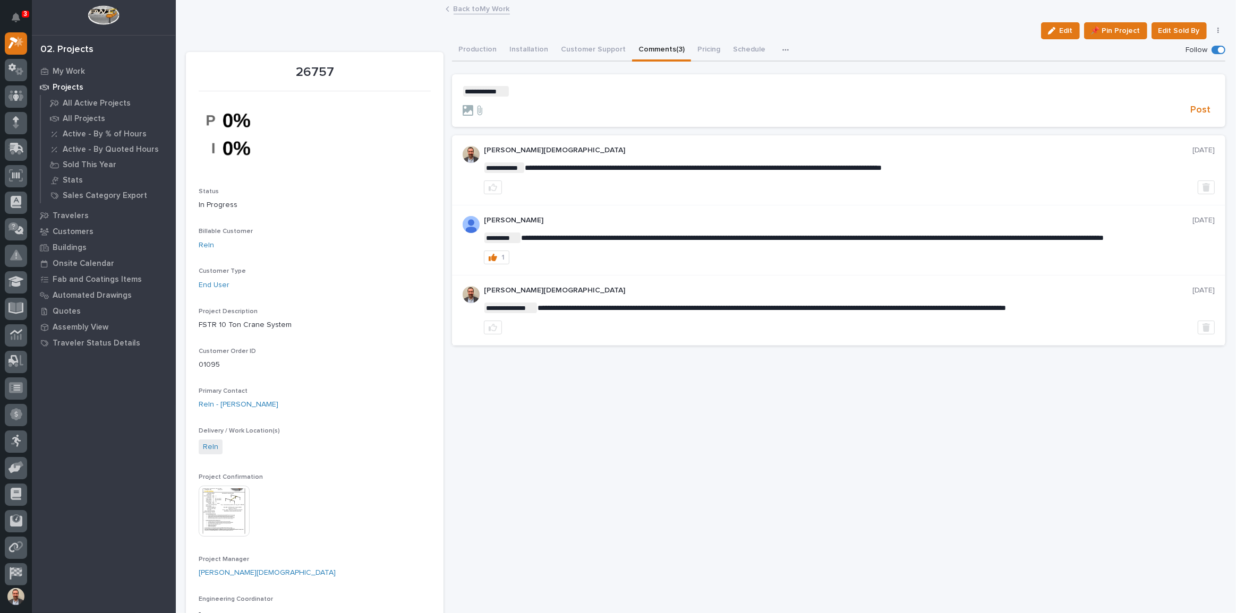
click at [547, 93] on p "**********" at bounding box center [839, 91] width 752 height 11
click at [488, 53] on button "Production" at bounding box center [477, 50] width 51 height 22
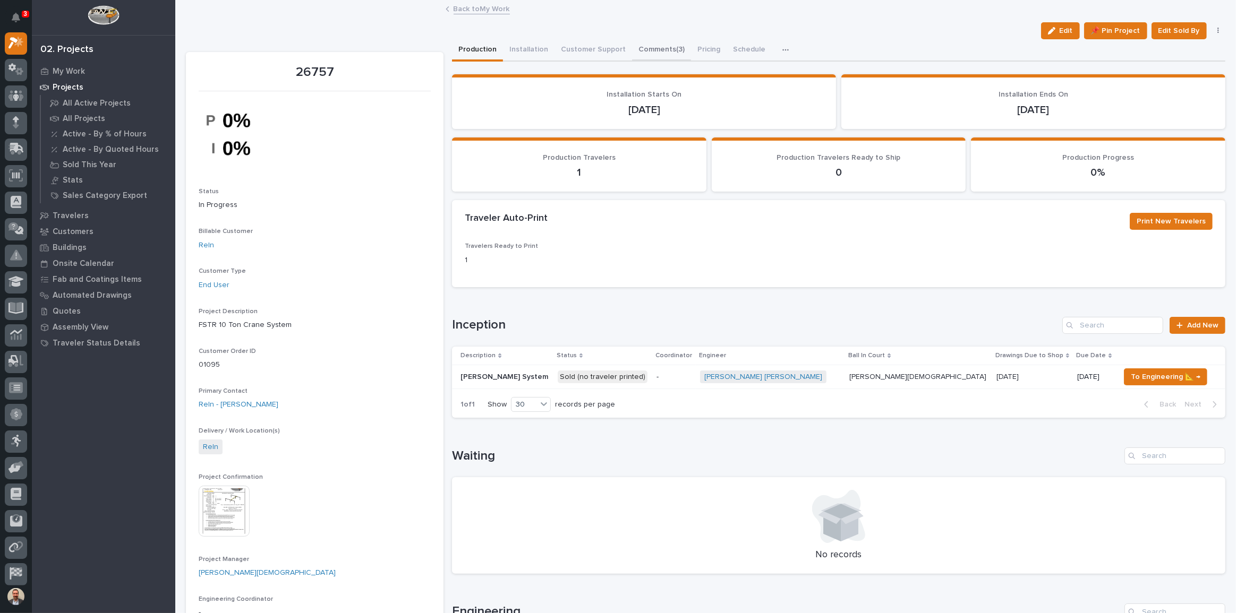
click at [648, 46] on button "Comments (3)" at bounding box center [661, 50] width 59 height 22
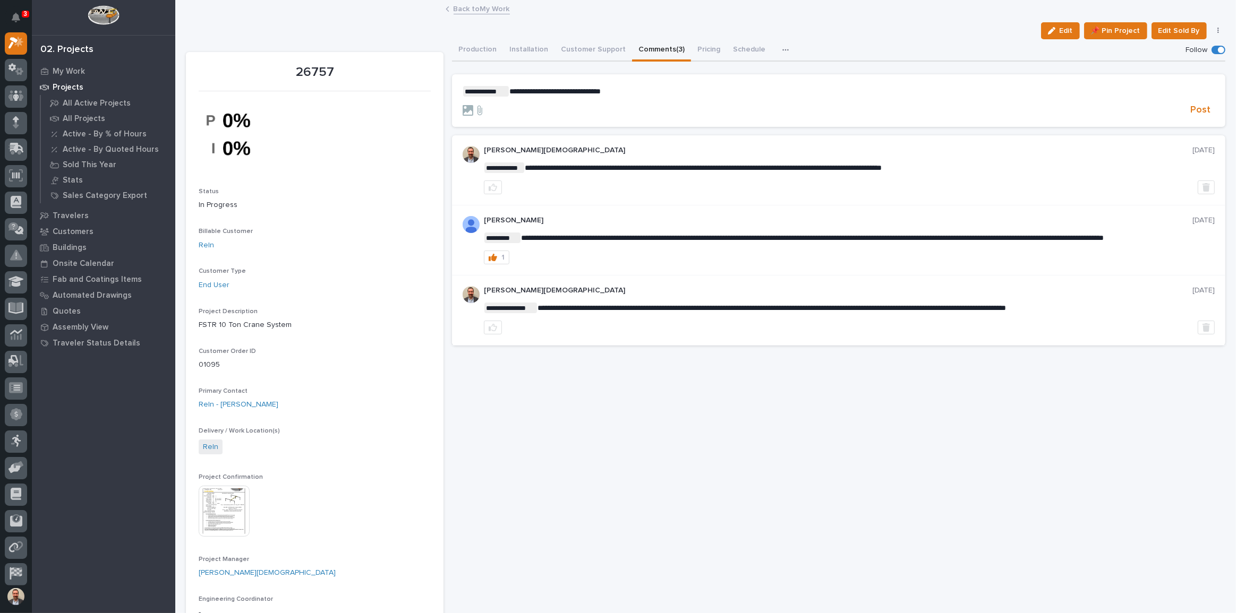
click at [656, 90] on p "**********" at bounding box center [839, 91] width 752 height 11
click at [674, 105] on span "Ben Lee Miller" at bounding box center [707, 106] width 121 height 7
click at [724, 90] on p "**********" at bounding box center [839, 91] width 752 height 11
click at [1192, 111] on span "Post" at bounding box center [1200, 110] width 20 height 12
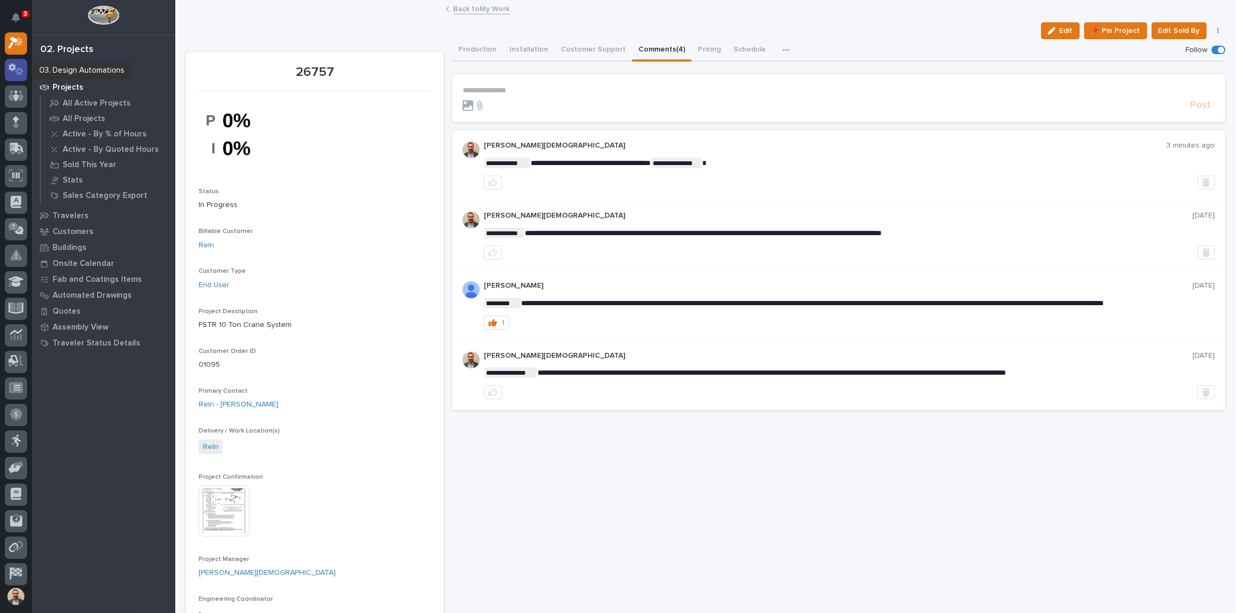
click at [18, 69] on icon at bounding box center [19, 71] width 8 height 7
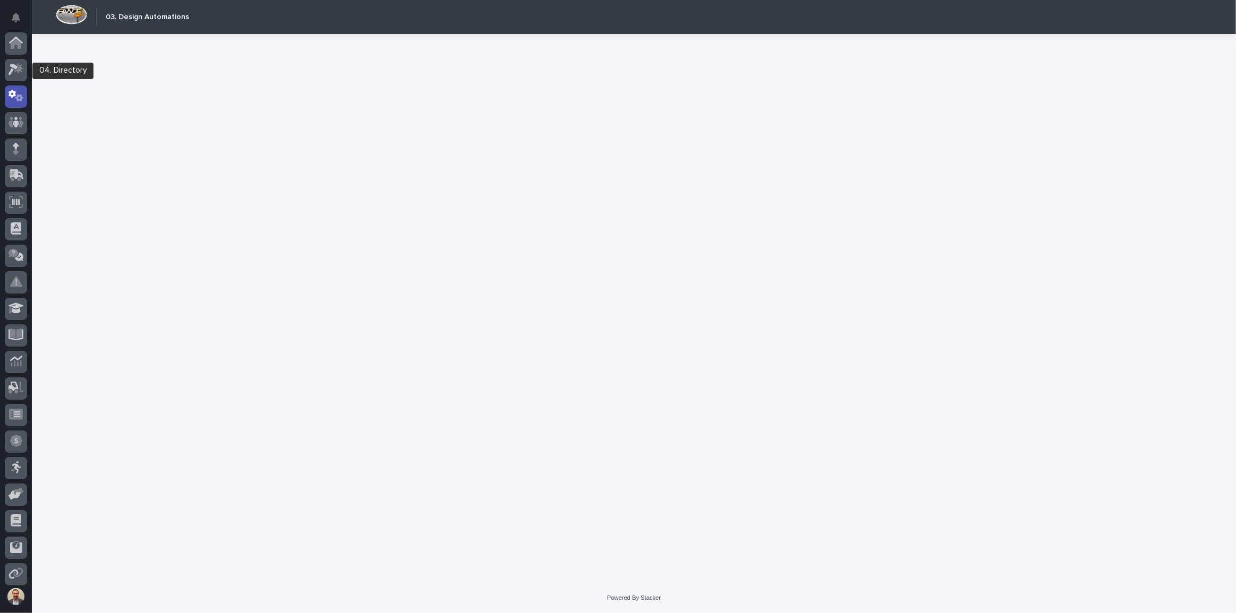
scroll to position [53, 0]
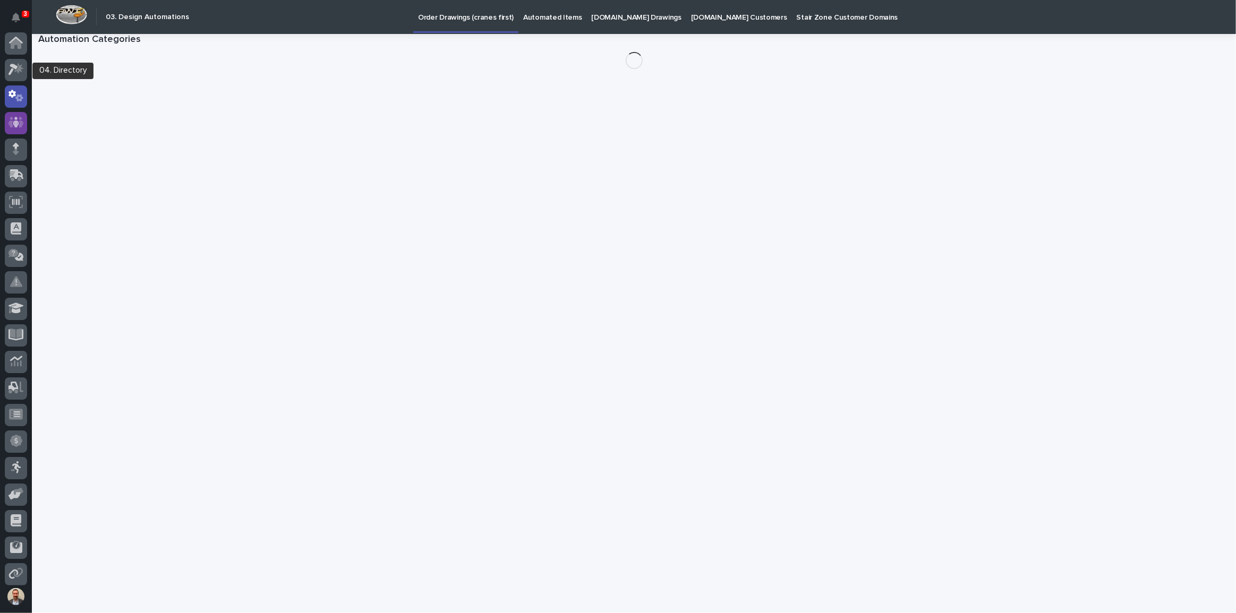
scroll to position [53, 0]
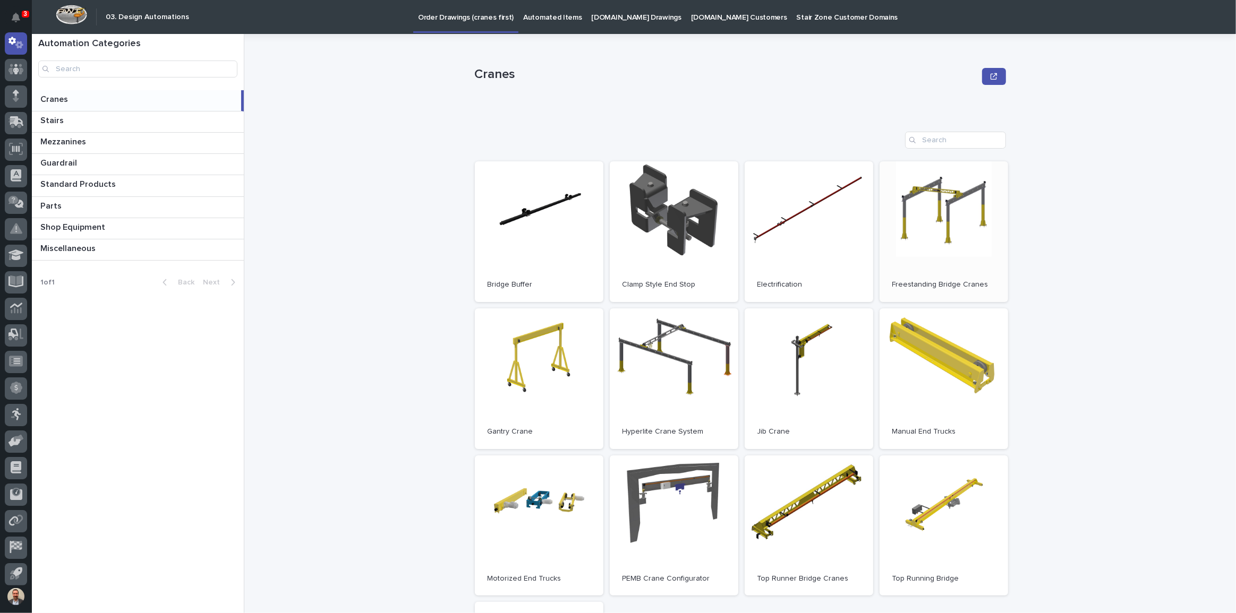
click at [943, 234] on span "Open" at bounding box center [943, 231] width 19 height 7
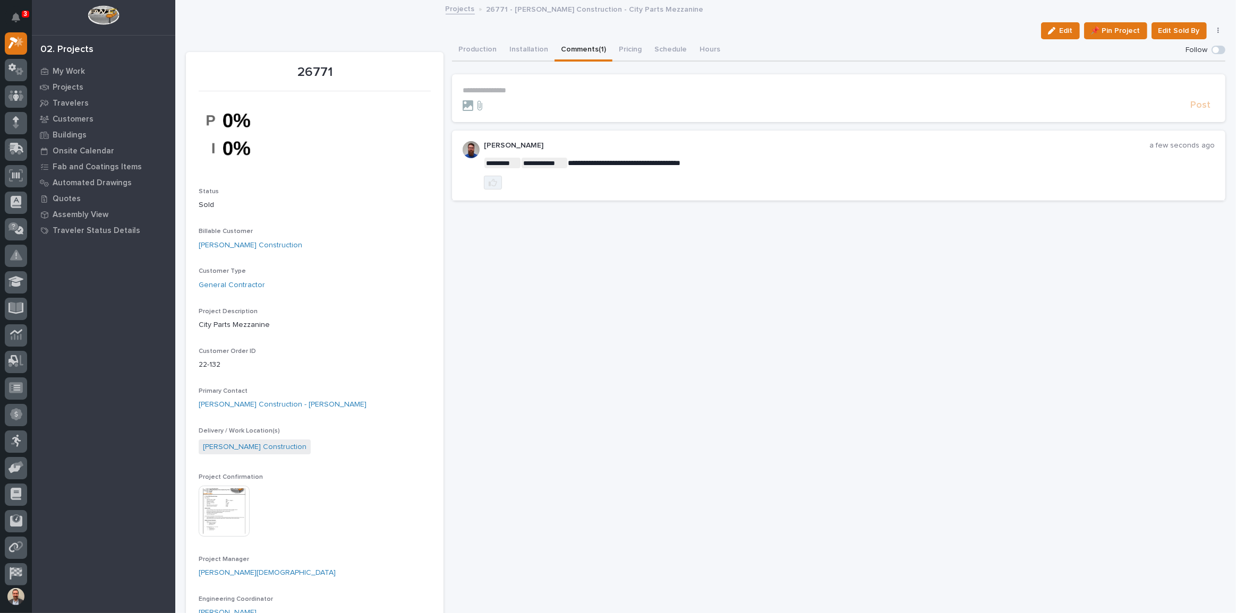
click at [493, 181] on icon "button" at bounding box center [493, 182] width 8 height 8
click at [554, 91] on p "**********" at bounding box center [839, 90] width 752 height 9
click at [495, 102] on span "Weston Hochstetler" at bounding box center [493, 105] width 59 height 7
click at [545, 95] on p "**********" at bounding box center [839, 91] width 752 height 11
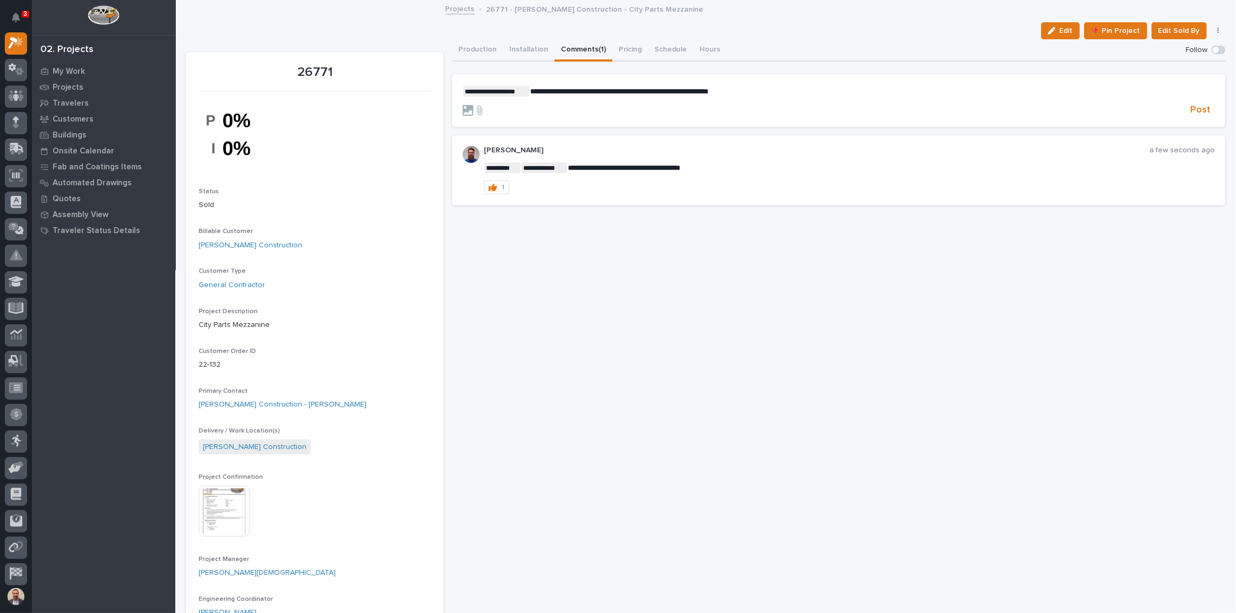
click at [797, 82] on section "**********" at bounding box center [838, 100] width 773 height 53
click at [790, 90] on p "**********" at bounding box center [839, 91] width 752 height 11
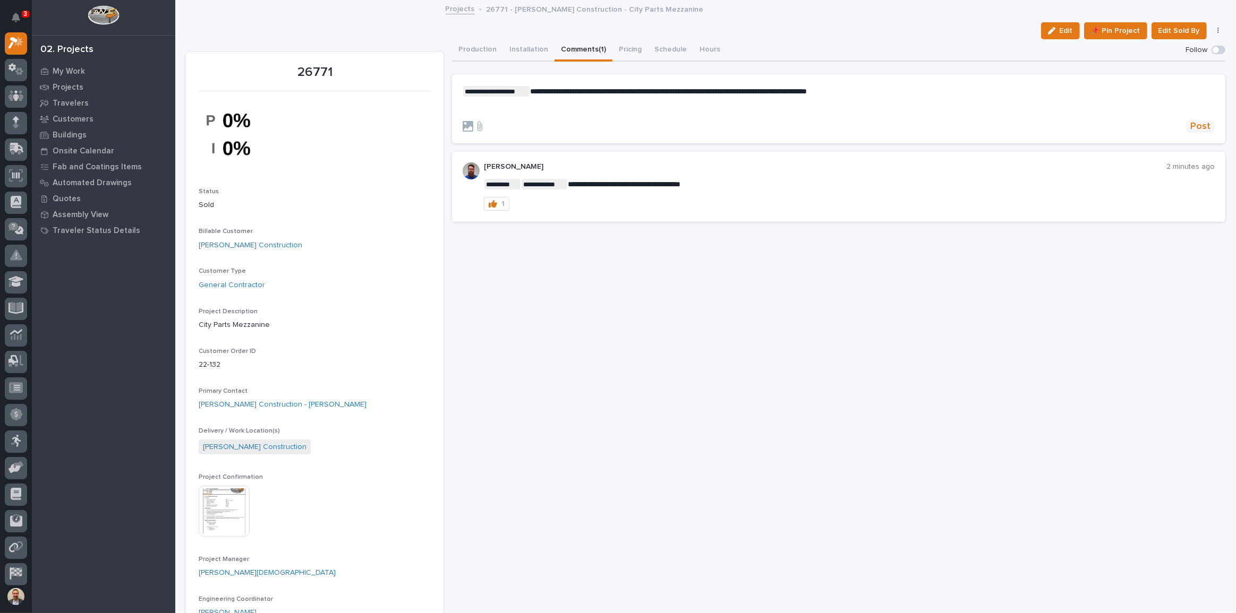
click at [1197, 125] on span "Post" at bounding box center [1200, 127] width 20 height 12
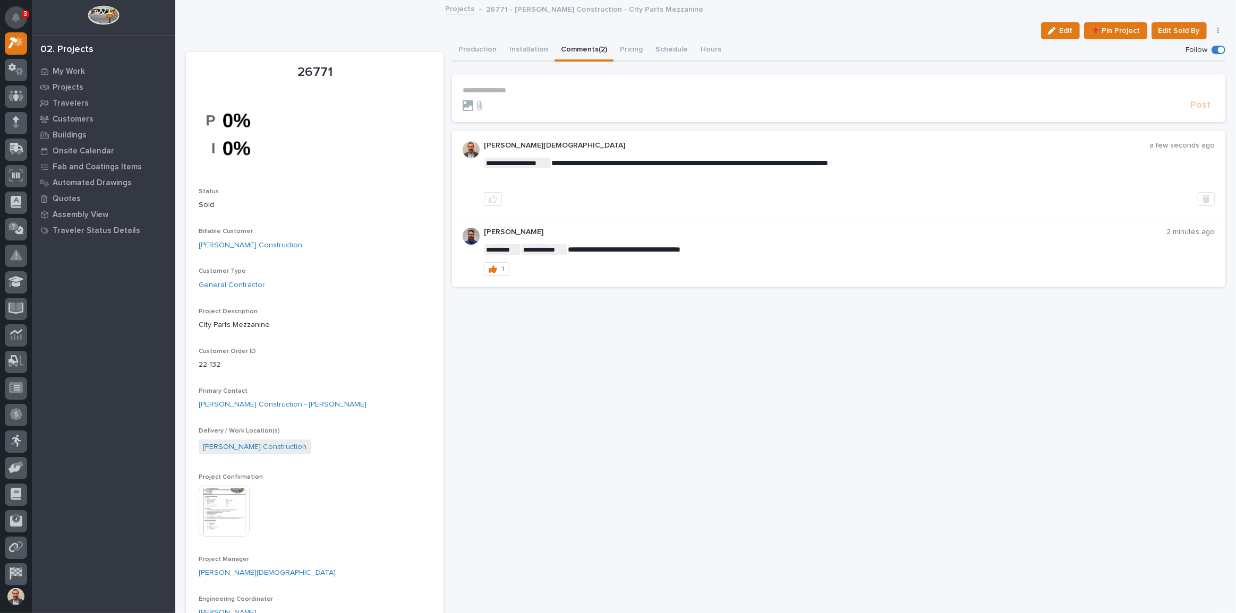
click at [15, 13] on icon "Notifications" at bounding box center [16, 18] width 8 height 10
click at [352, 117] on div at bounding box center [315, 134] width 232 height 73
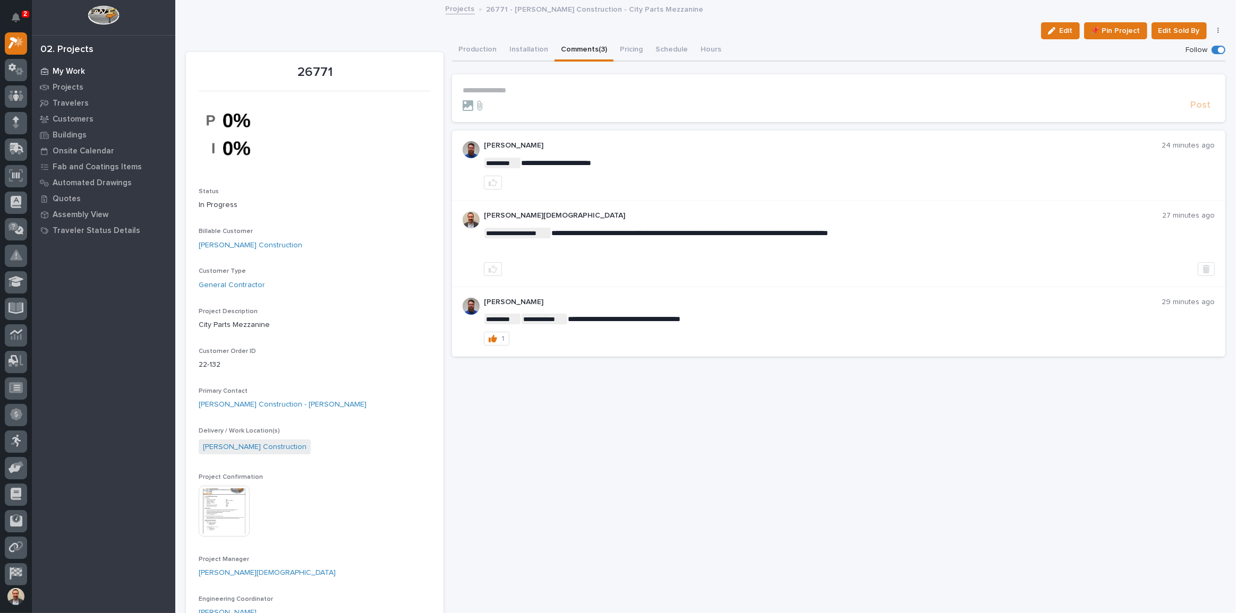
click at [75, 71] on p "My Work" at bounding box center [69, 72] width 32 height 10
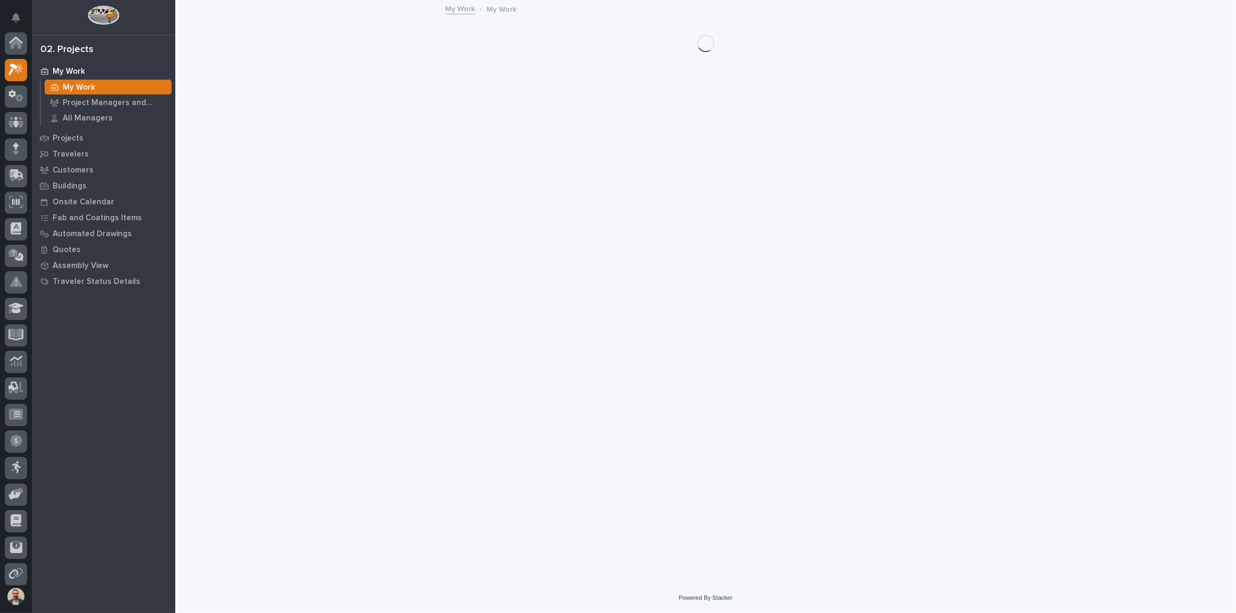
scroll to position [27, 0]
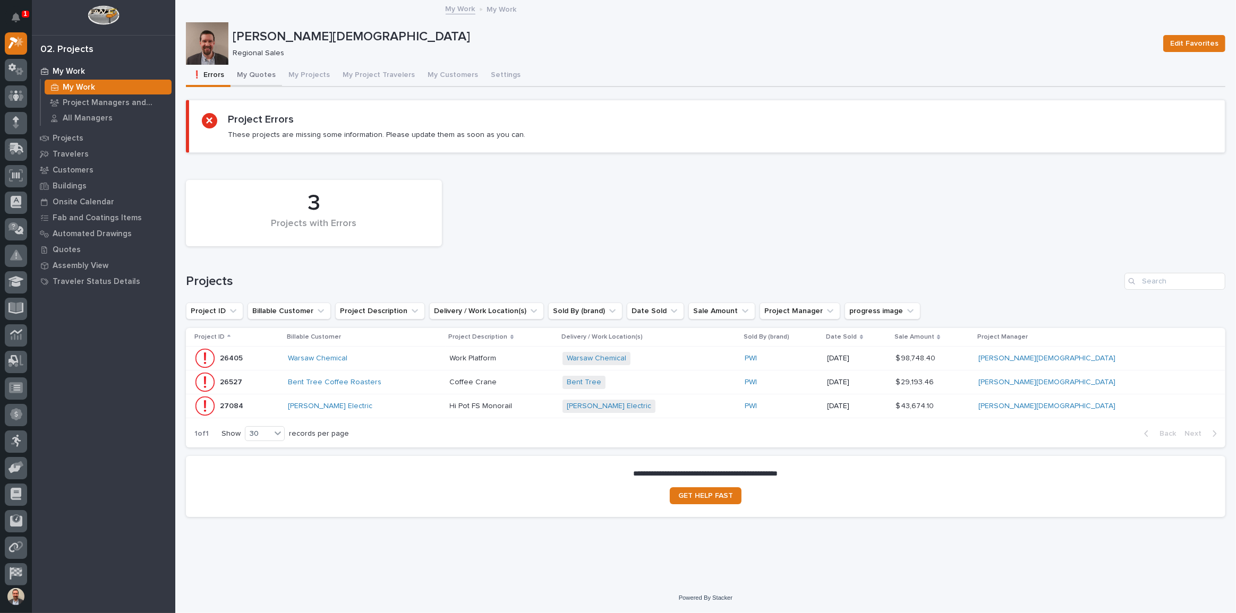
click at [250, 80] on button "My Quotes" at bounding box center [256, 76] width 52 height 22
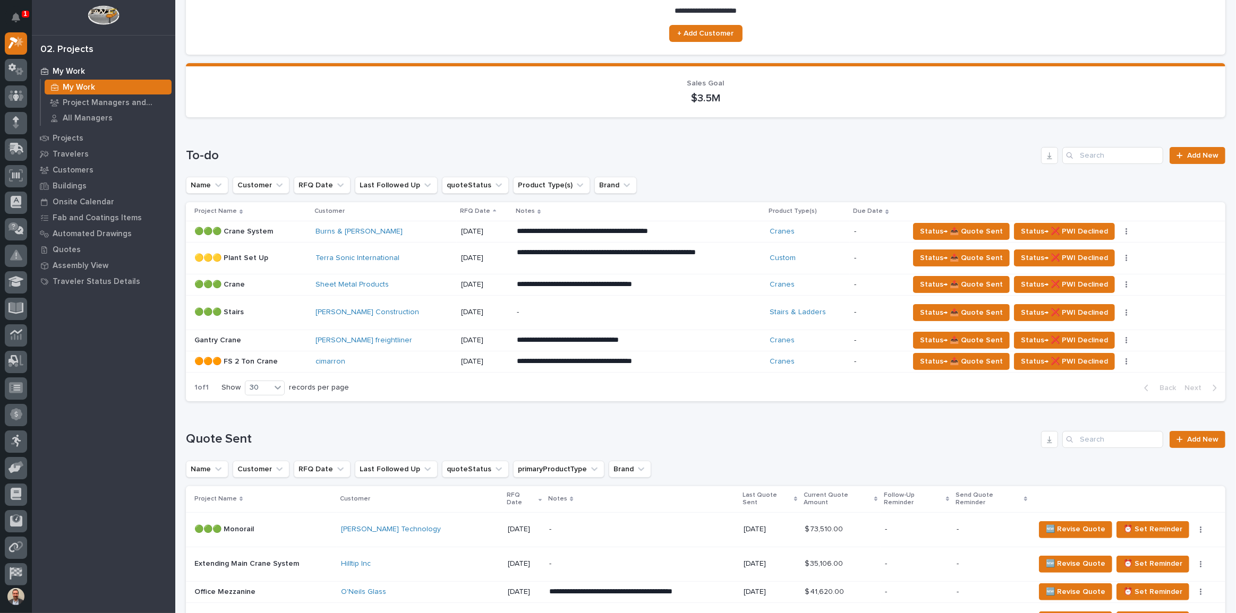
scroll to position [338, 0]
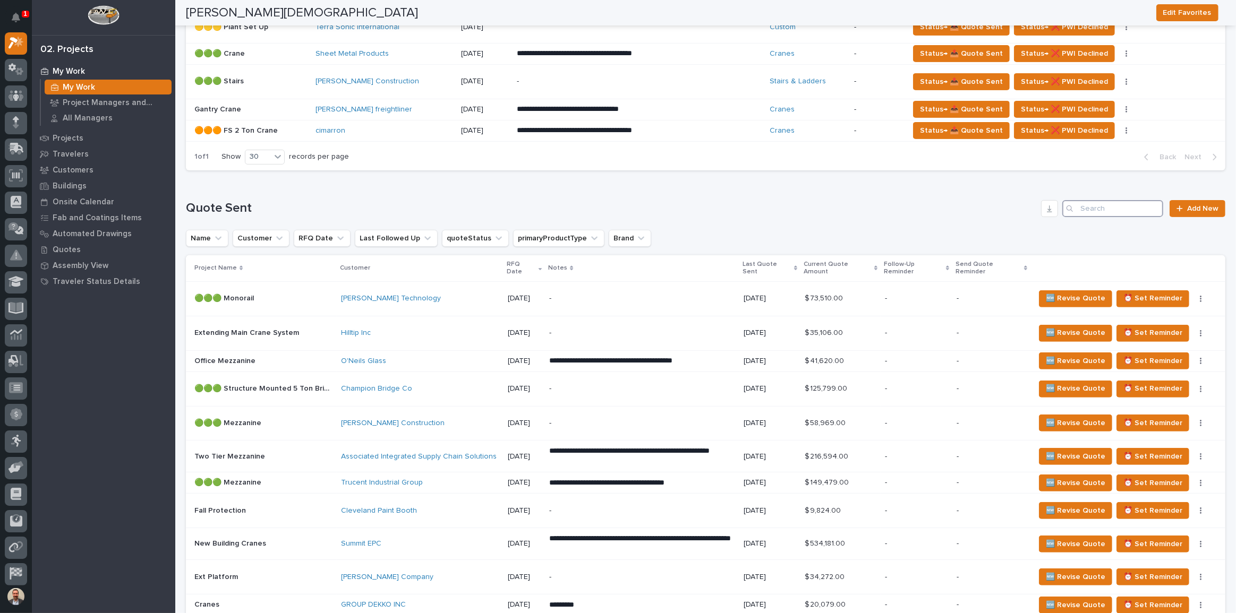
click at [1126, 210] on input "Search" at bounding box center [1112, 208] width 101 height 17
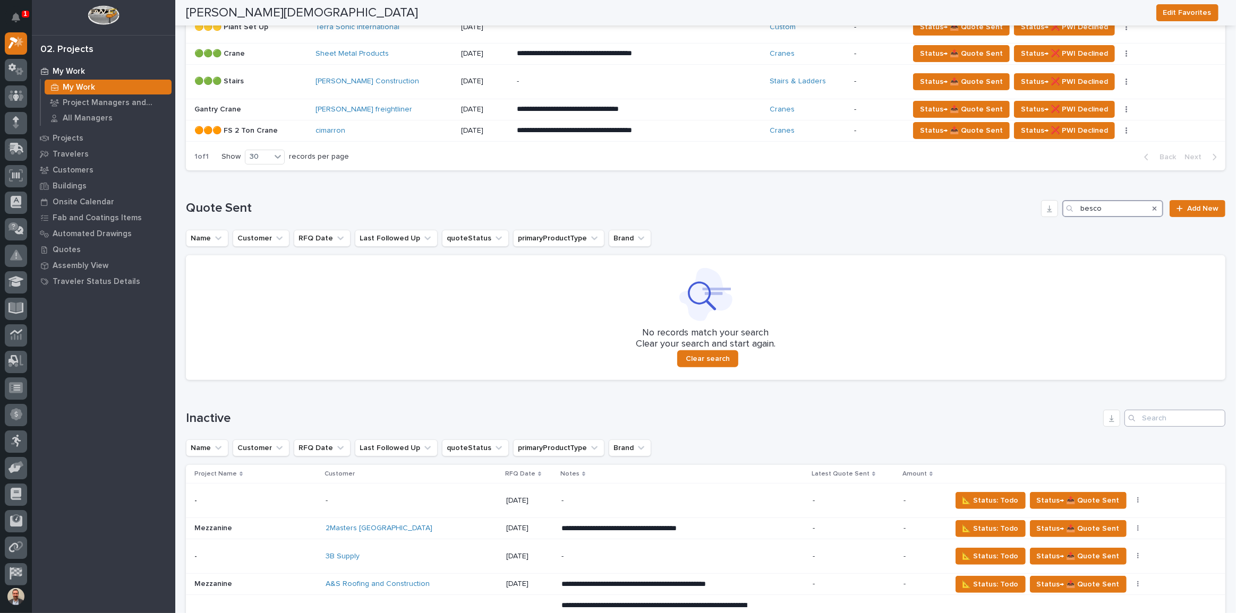
type input "besco"
click at [1155, 411] on input "Search" at bounding box center [1174, 418] width 101 height 17
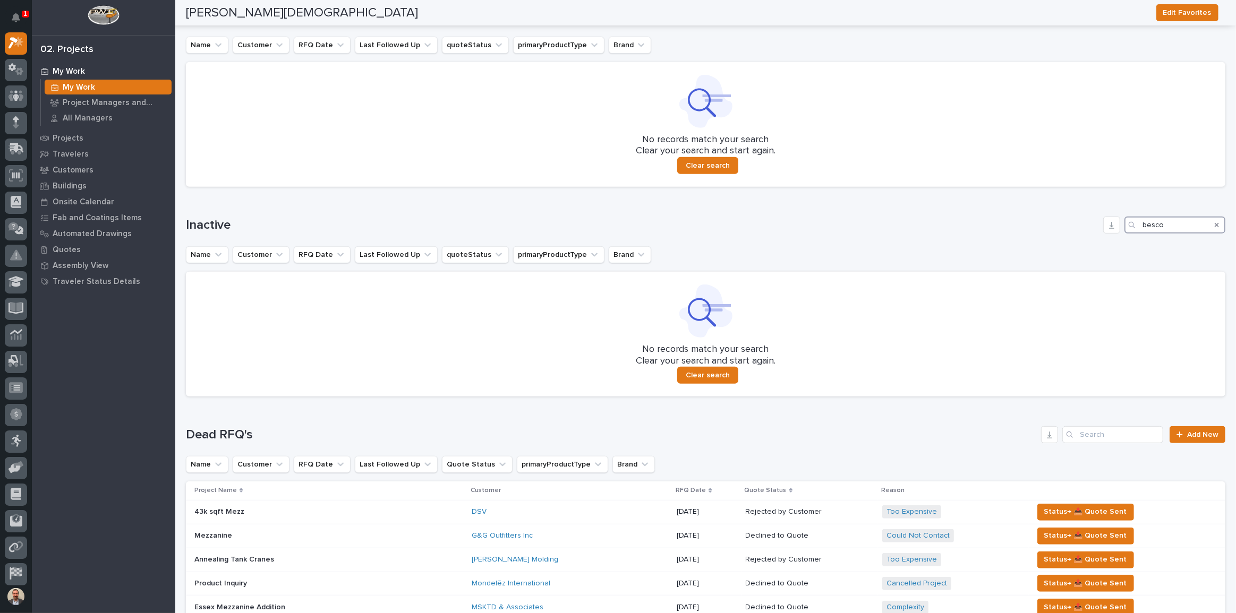
scroll to position [724, 0]
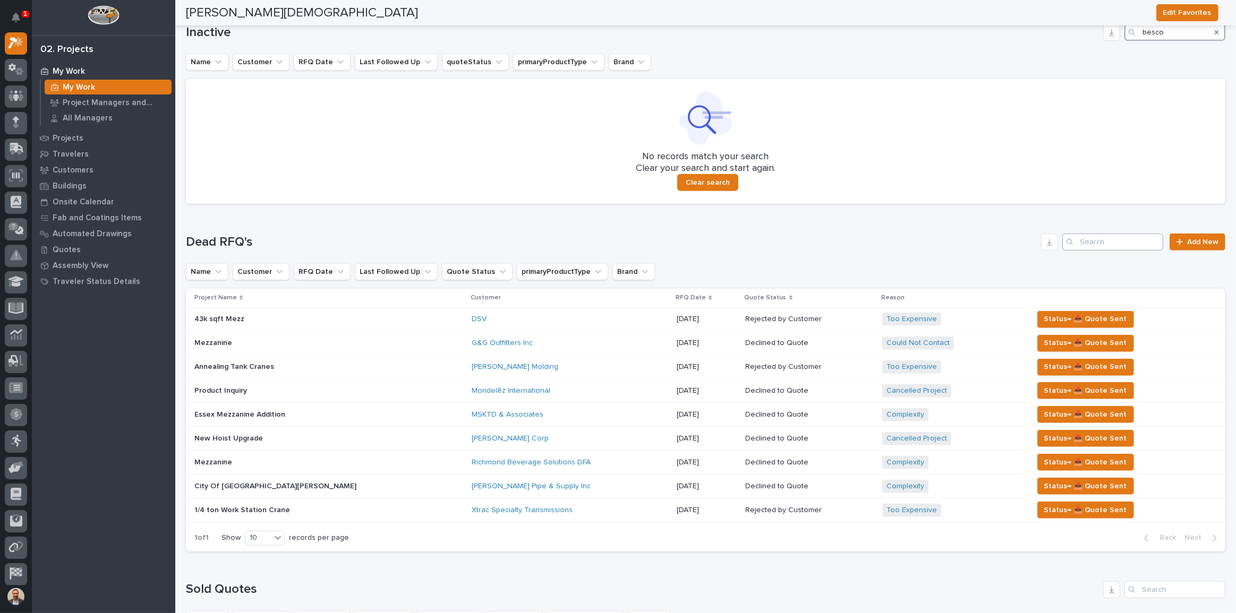
type input "besco"
click at [1118, 238] on input "Search" at bounding box center [1112, 242] width 101 height 17
type input "besco"
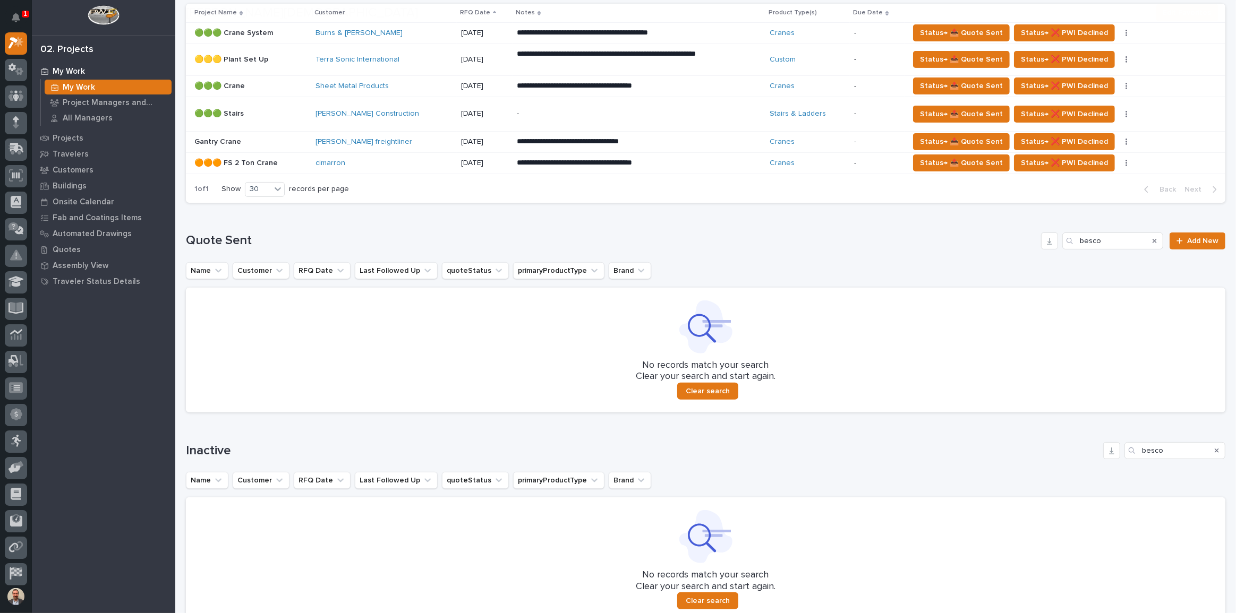
scroll to position [338, 0]
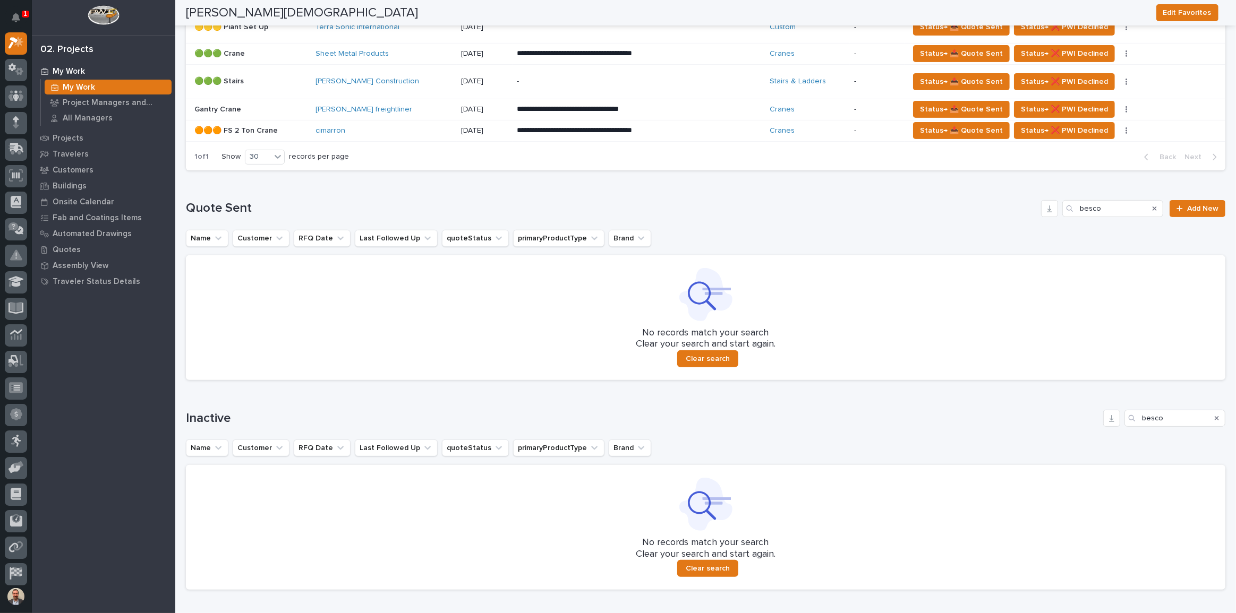
click at [1150, 204] on div "Search" at bounding box center [1154, 208] width 17 height 17
click at [1152, 208] on icon "Search" at bounding box center [1154, 209] width 4 height 6
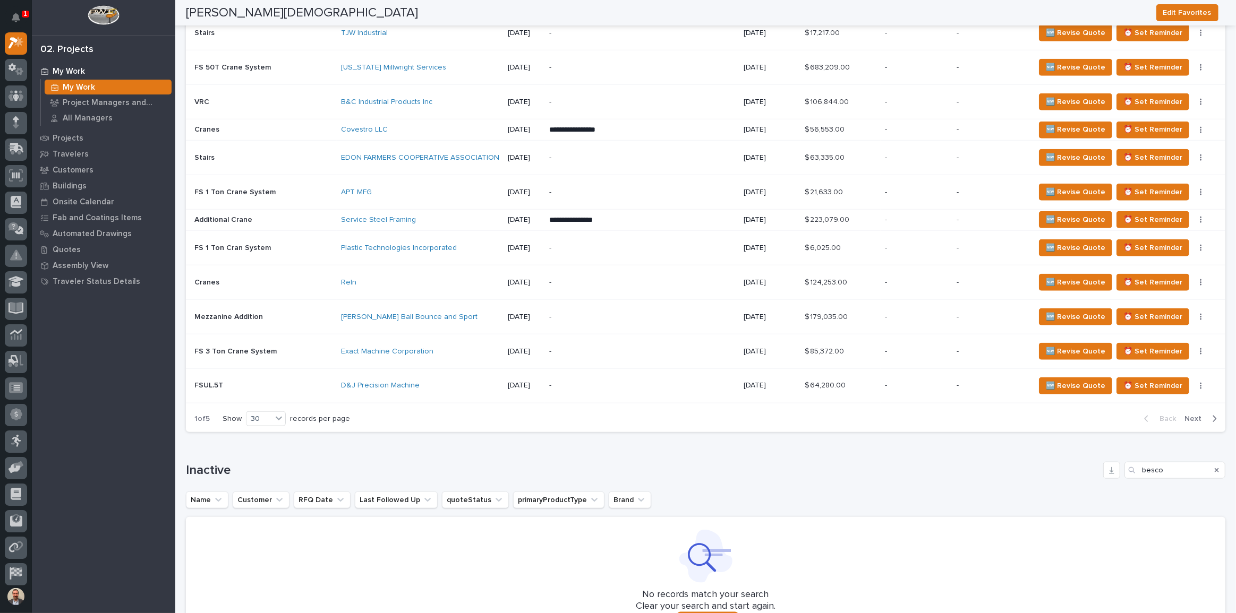
scroll to position [1443, 0]
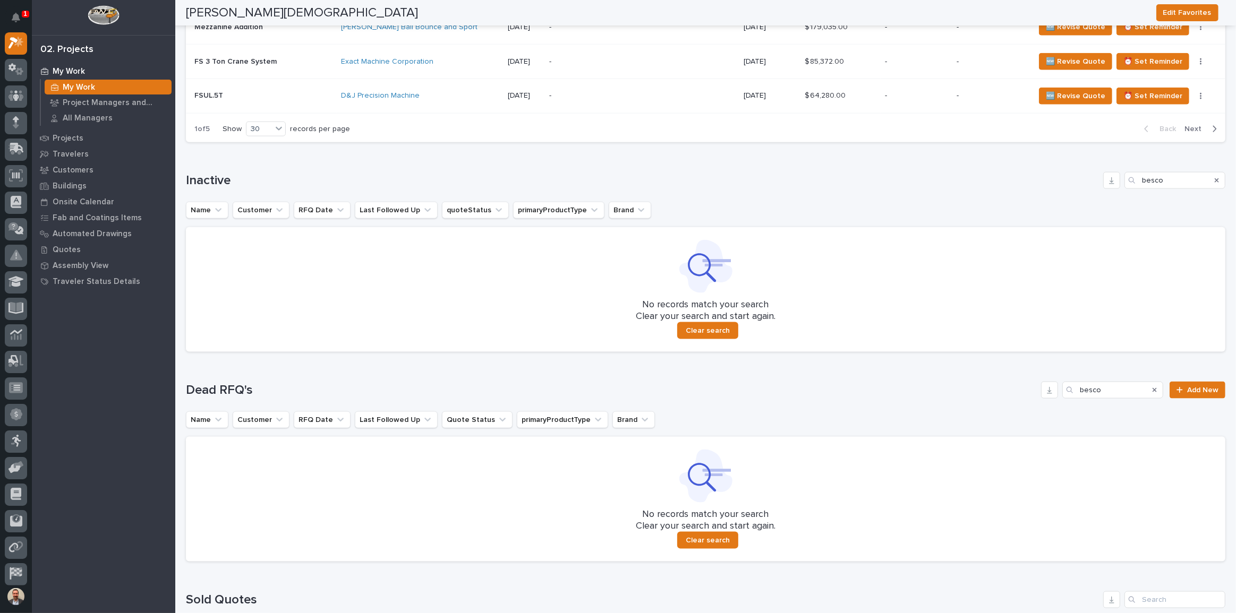
click at [1215, 178] on icon "Search" at bounding box center [1217, 180] width 4 height 4
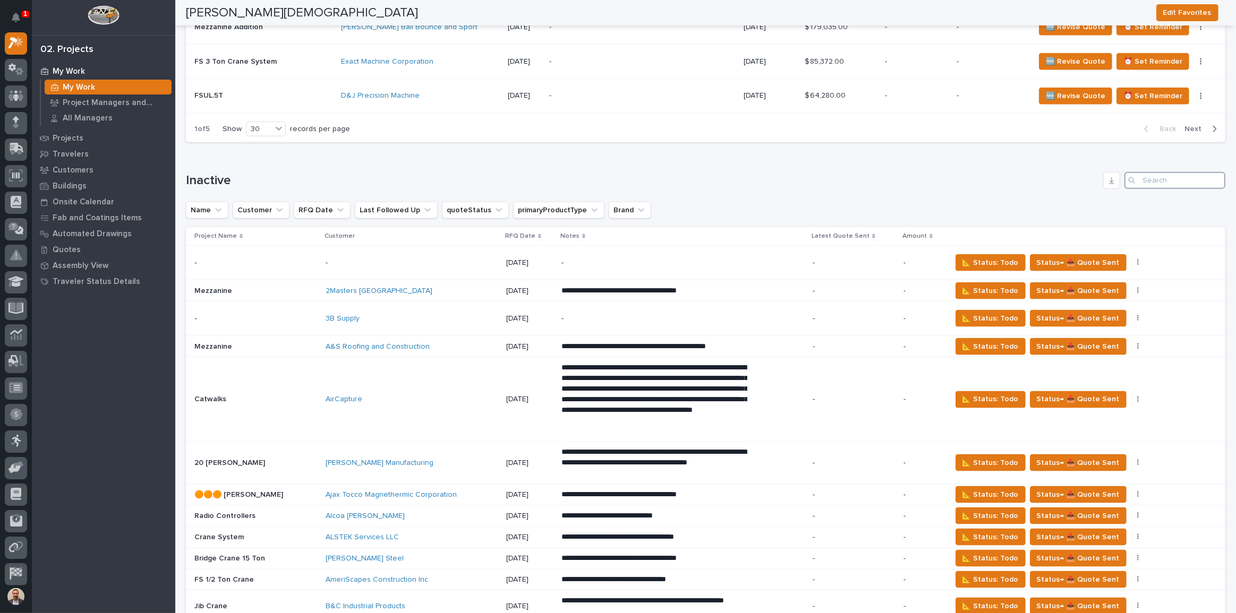
click at [1167, 172] on input "Search" at bounding box center [1174, 180] width 101 height 17
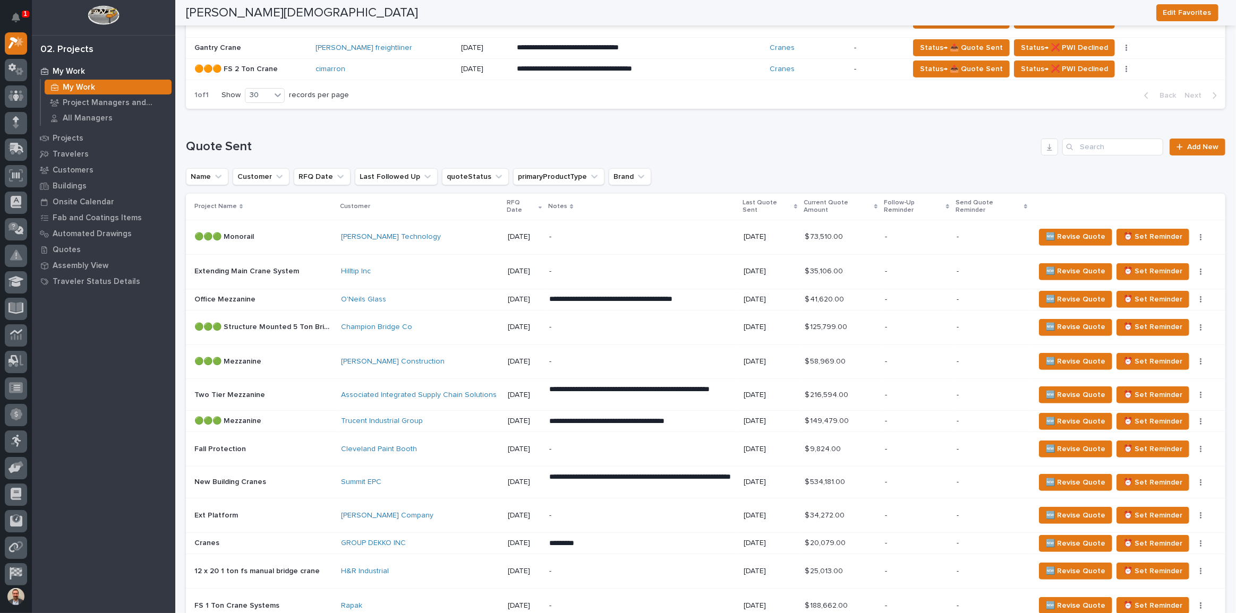
scroll to position [373, 0]
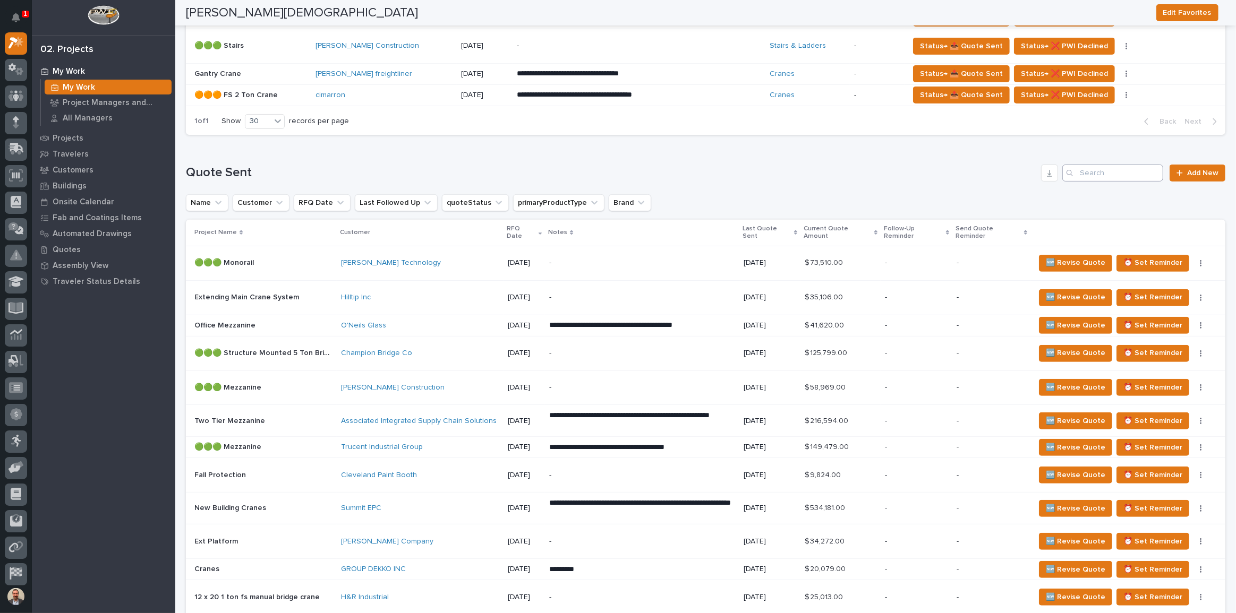
type input "summit"
click at [1104, 172] on input "Search" at bounding box center [1112, 173] width 101 height 17
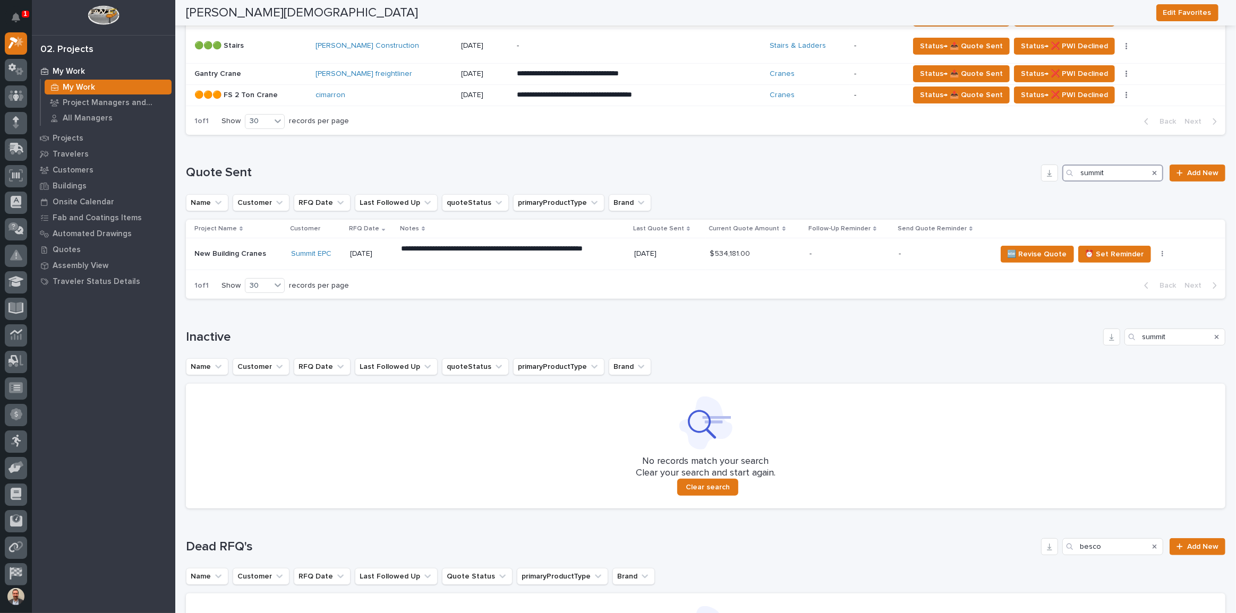
type input "summit"
click at [812, 252] on p "-" at bounding box center [849, 254] width 81 height 9
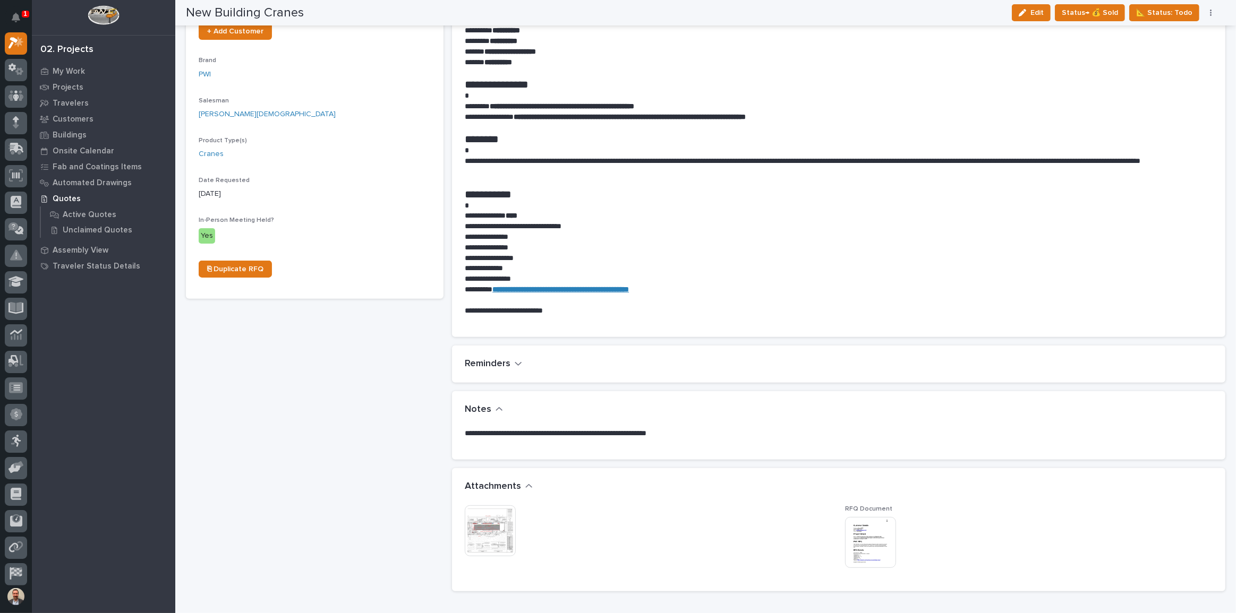
scroll to position [483, 0]
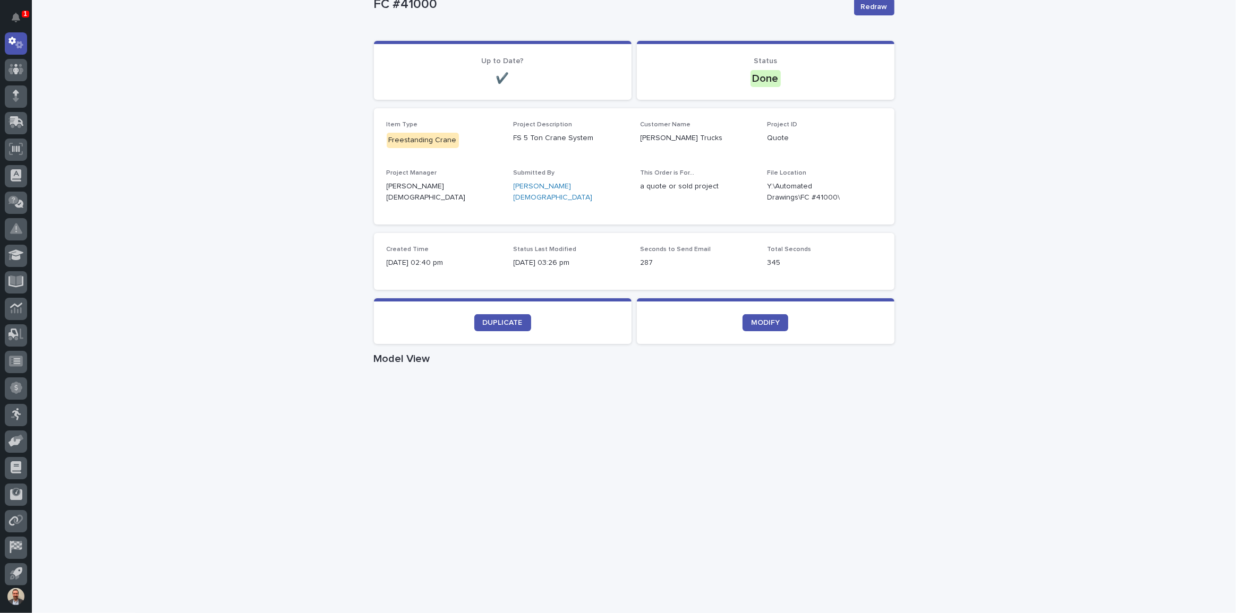
scroll to position [144, 0]
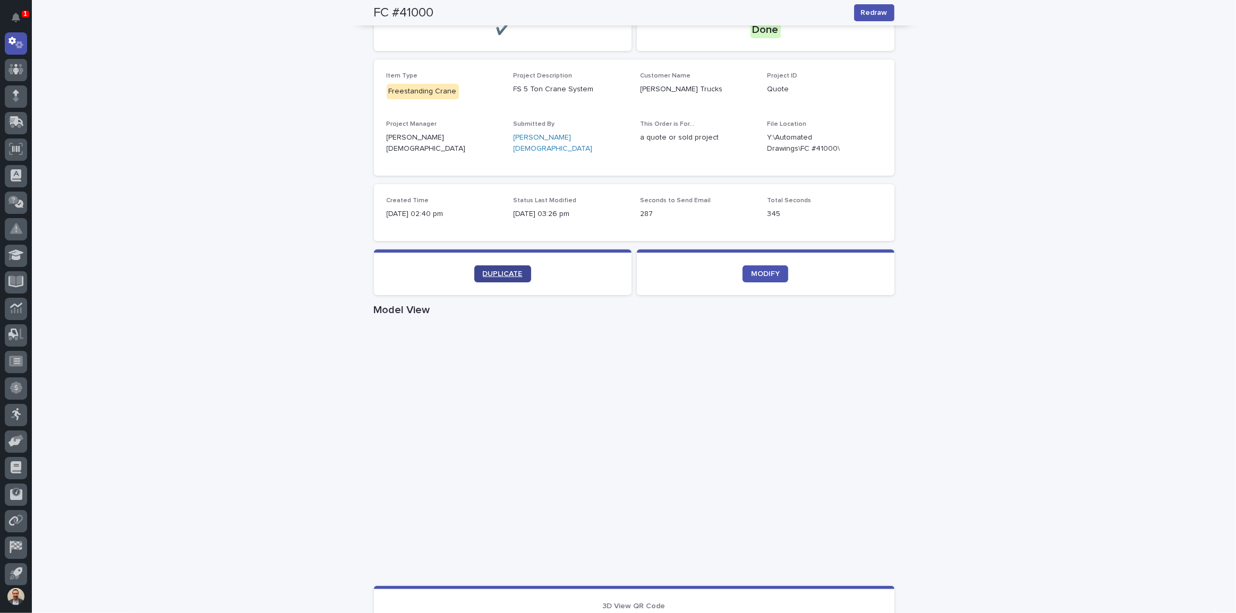
click at [490, 276] on link "DUPLICATE" at bounding box center [502, 274] width 57 height 17
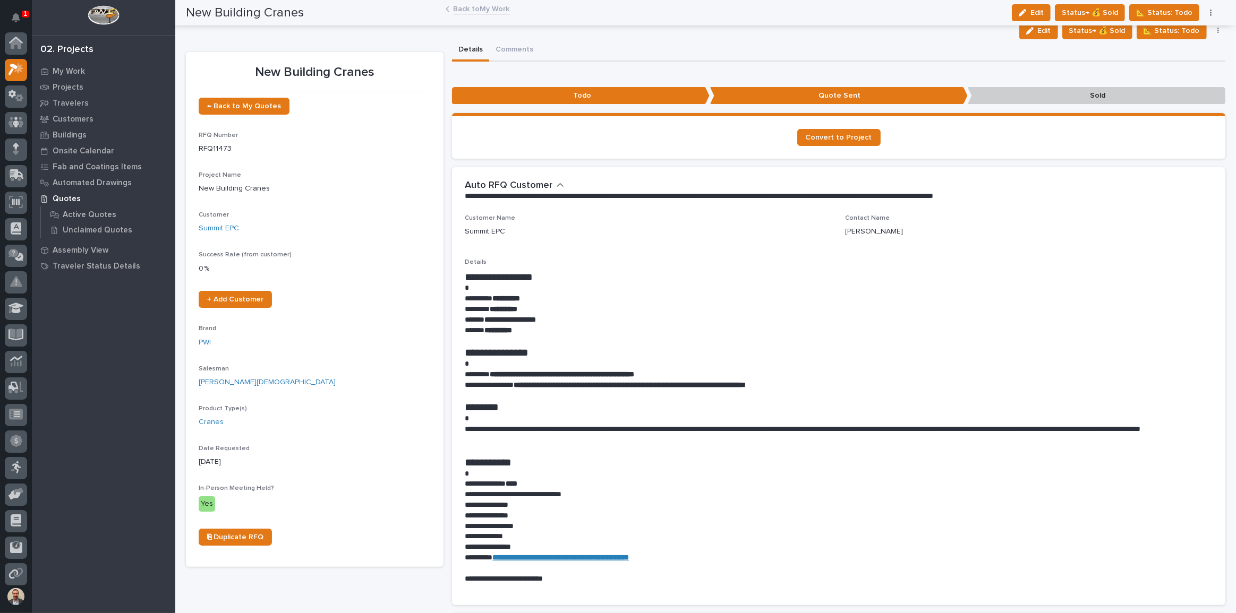
scroll to position [27, 0]
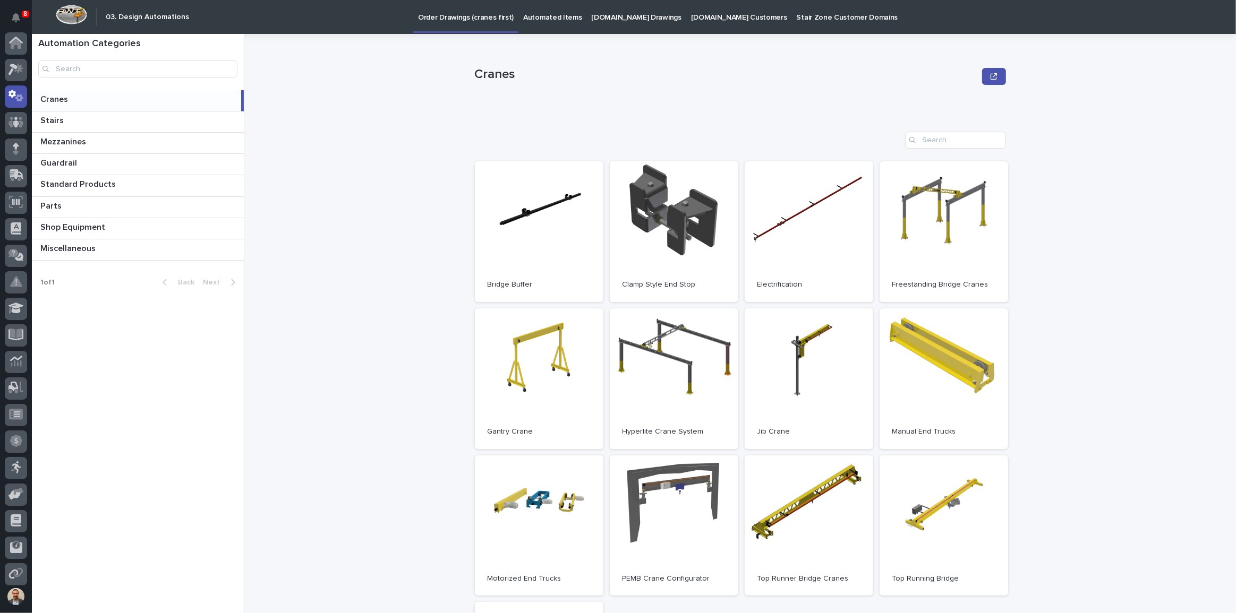
scroll to position [53, 0]
